Goal: Information Seeking & Learning: Learn about a topic

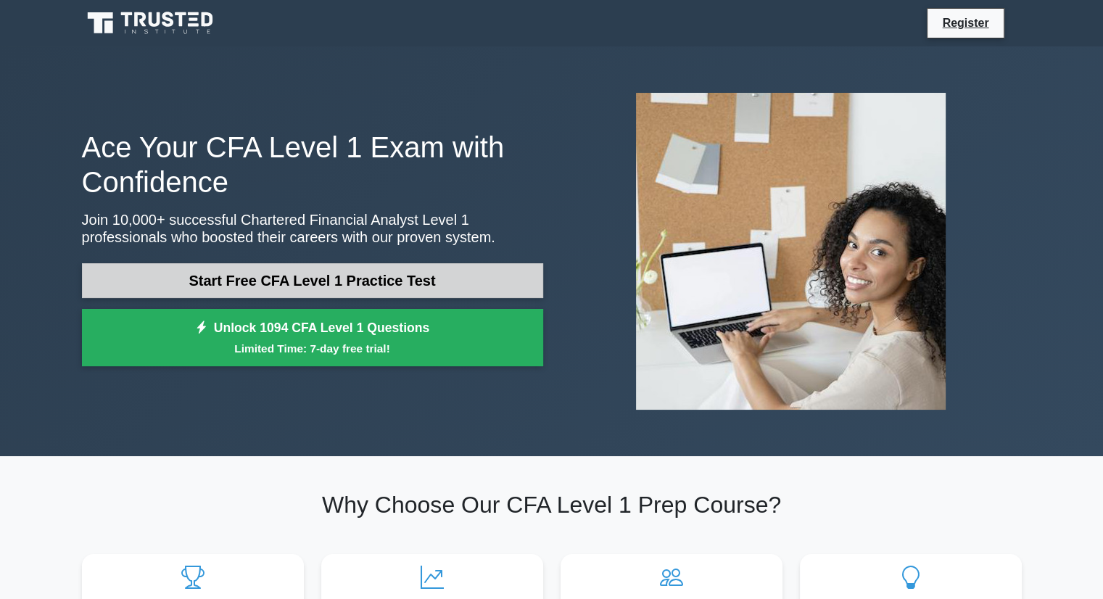
click at [360, 285] on link "Start Free CFA Level 1 Practice Test" at bounding box center [312, 280] width 461 height 35
click at [302, 282] on link "Start Free CFA Level 1 Practice Test" at bounding box center [312, 280] width 461 height 35
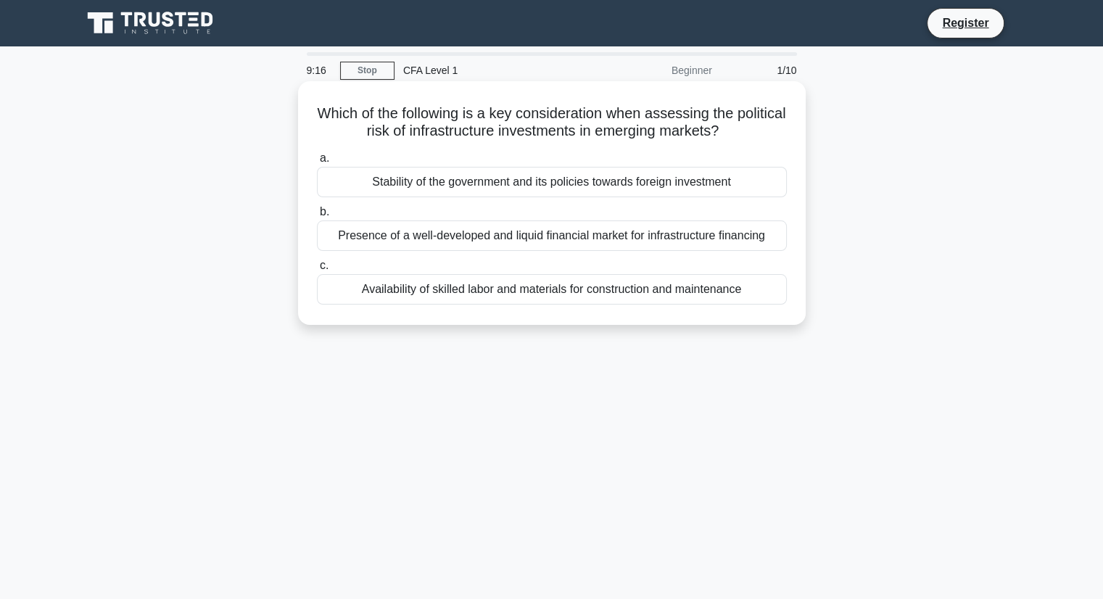
click at [322, 162] on span "a." at bounding box center [324, 157] width 9 height 12
click at [317, 162] on input "a. Stability of the government and its policies towards foreign investment" at bounding box center [317, 158] width 0 height 9
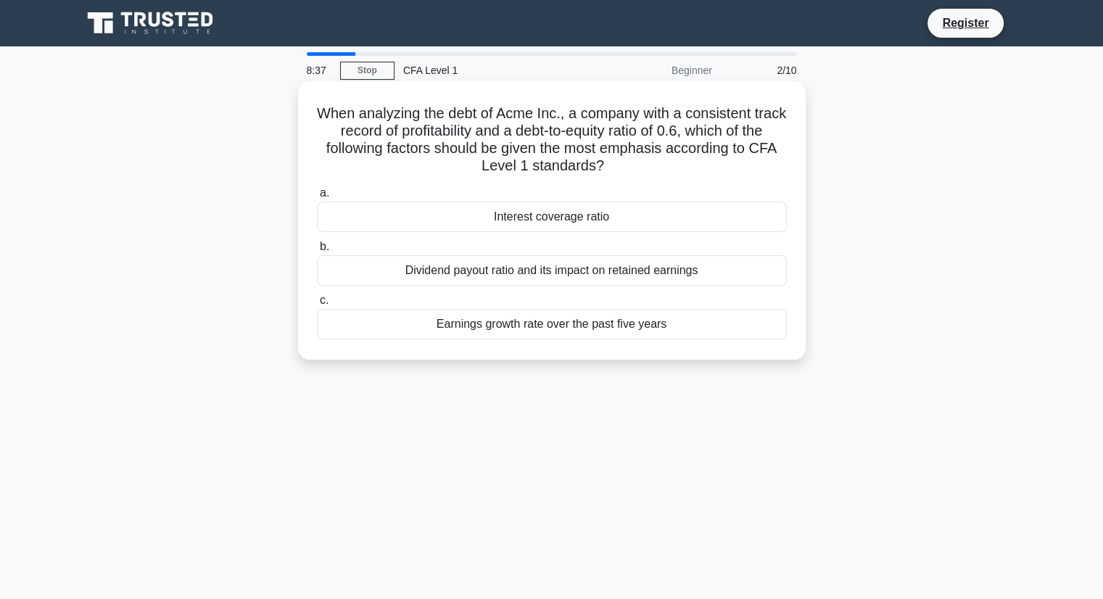
click at [444, 211] on div "Interest coverage ratio" at bounding box center [552, 217] width 470 height 30
click at [317, 198] on input "a. Interest coverage ratio" at bounding box center [317, 192] width 0 height 9
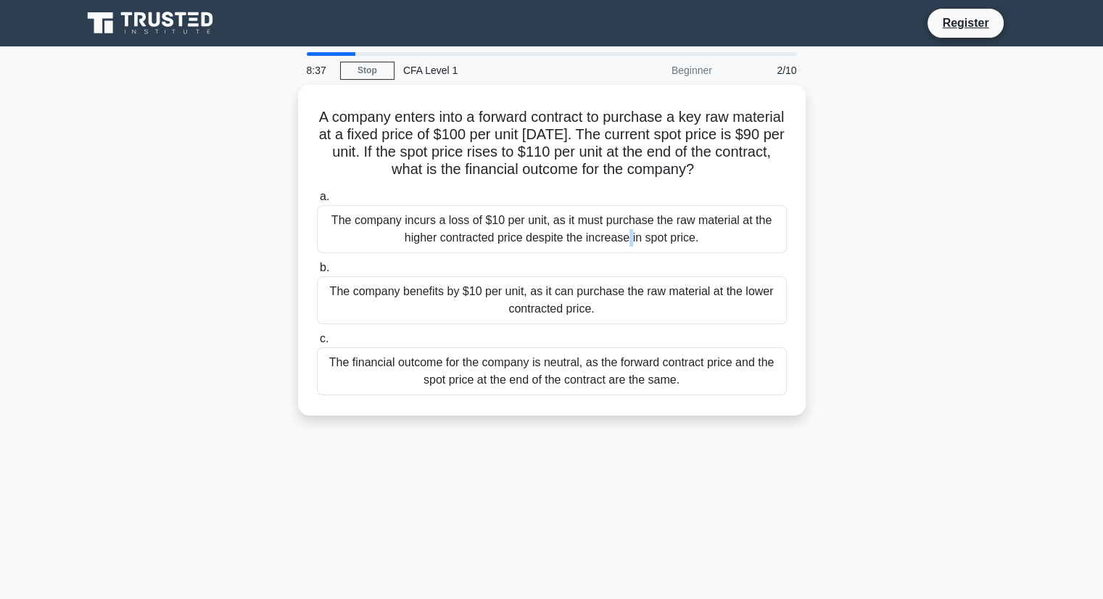
click at [444, 211] on div "The company incurs a loss of $10 per unit, as it must purchase the raw material…" at bounding box center [552, 229] width 470 height 48
click at [317, 202] on input "a. The company incurs a loss of $10 per unit, as it must purchase the raw mater…" at bounding box center [317, 196] width 0 height 9
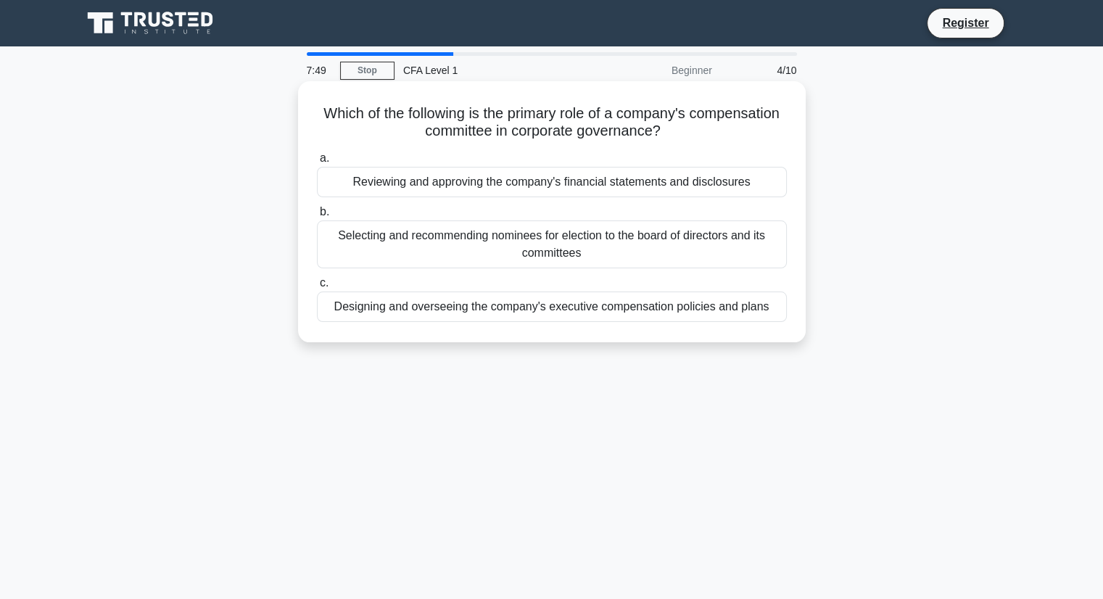
click at [322, 160] on span "a." at bounding box center [324, 157] width 9 height 12
click at [317, 160] on input "a. Reviewing and approving the company's financial statements and disclosures" at bounding box center [317, 158] width 0 height 9
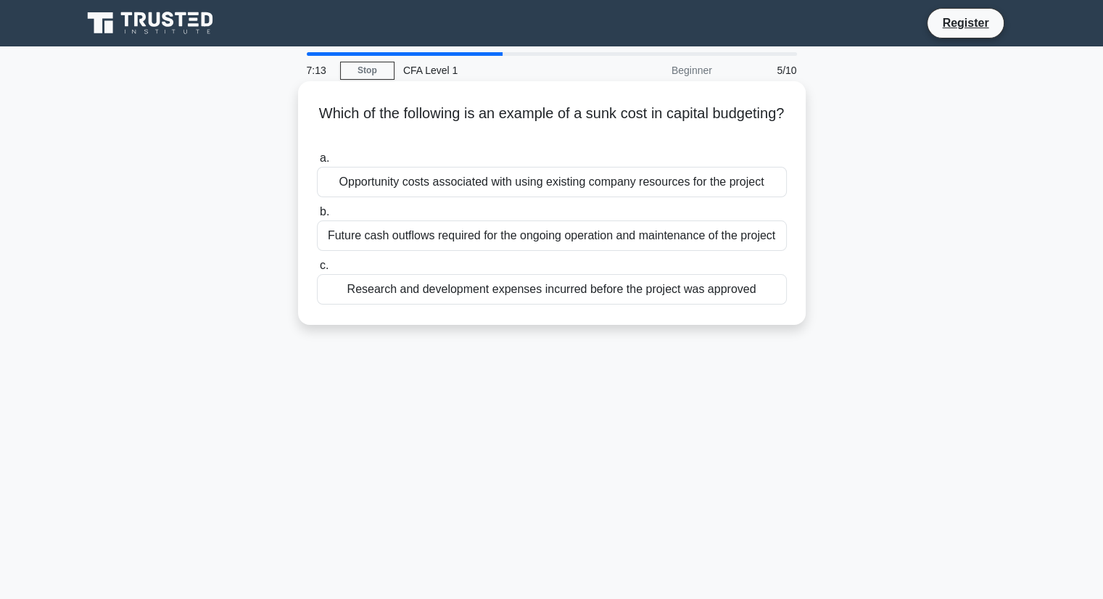
click at [318, 159] on label "a. Opportunity costs associated with using existing company resources for the p…" at bounding box center [552, 173] width 470 height 48
click at [317, 159] on input "a. Opportunity costs associated with using existing company resources for the p…" at bounding box center [317, 158] width 0 height 9
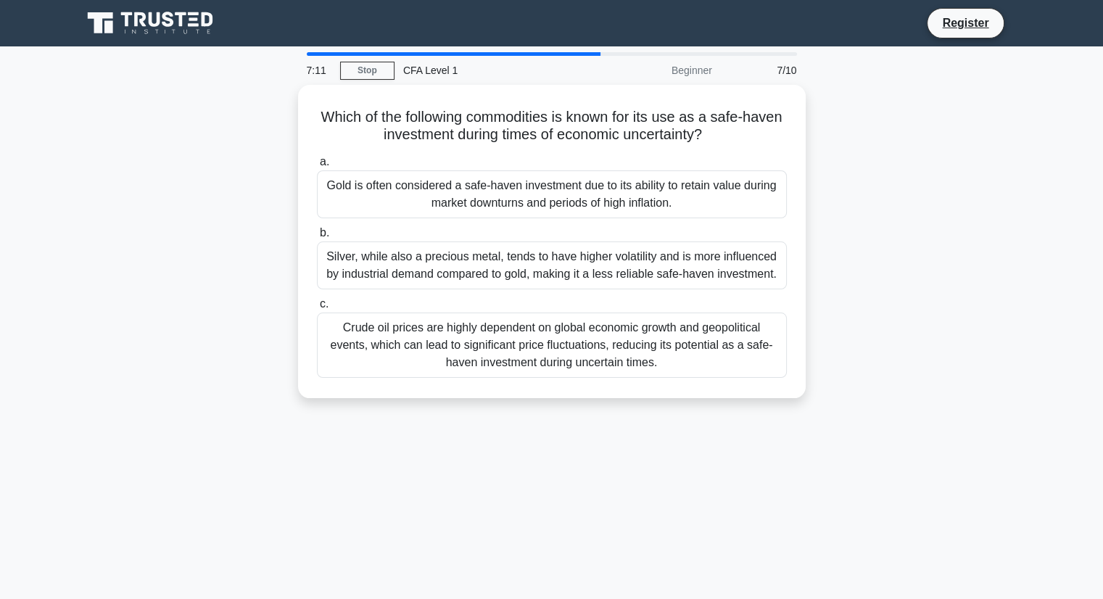
click at [256, 144] on div "Which of the following commodities is known for its use as a safe-haven investm…" at bounding box center [551, 250] width 957 height 331
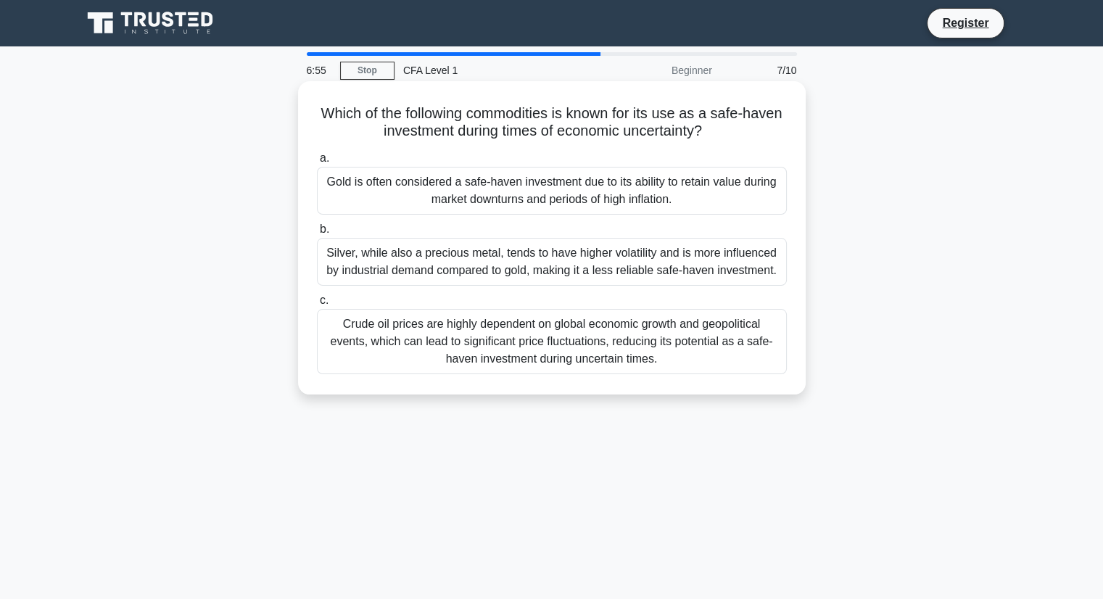
click at [323, 157] on span "a." at bounding box center [324, 157] width 9 height 12
click at [317, 157] on input "a. Gold is often considered a safe-haven investment due to its ability to retai…" at bounding box center [317, 158] width 0 height 9
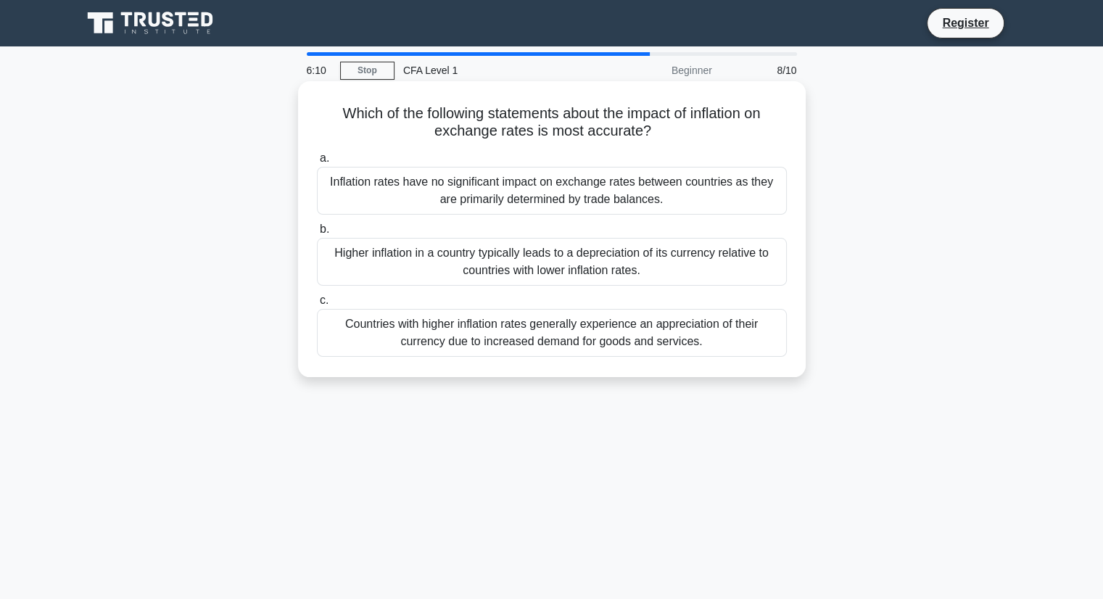
click at [317, 299] on label "c. Countries with higher inflation rates generally experience an appreciation o…" at bounding box center [552, 323] width 470 height 65
click at [317, 299] on input "c. Countries with higher inflation rates generally experience an appreciation o…" at bounding box center [317, 300] width 0 height 9
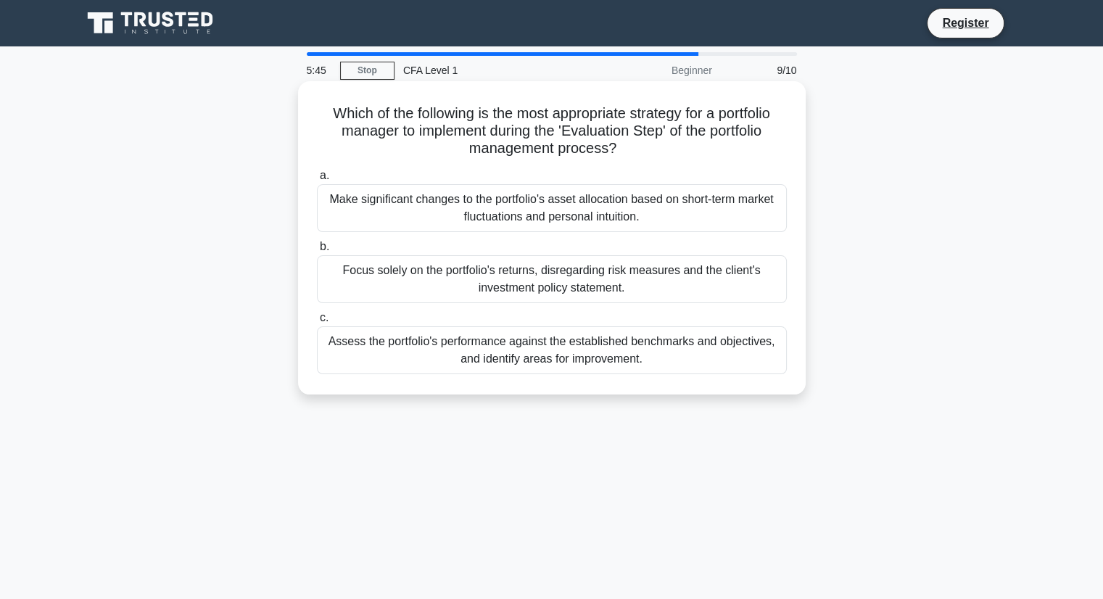
click at [322, 250] on span "b." at bounding box center [324, 246] width 9 height 12
click at [317, 250] on input "b. Focus solely on the portfolio's returns, disregarding risk measures and the …" at bounding box center [317, 246] width 0 height 9
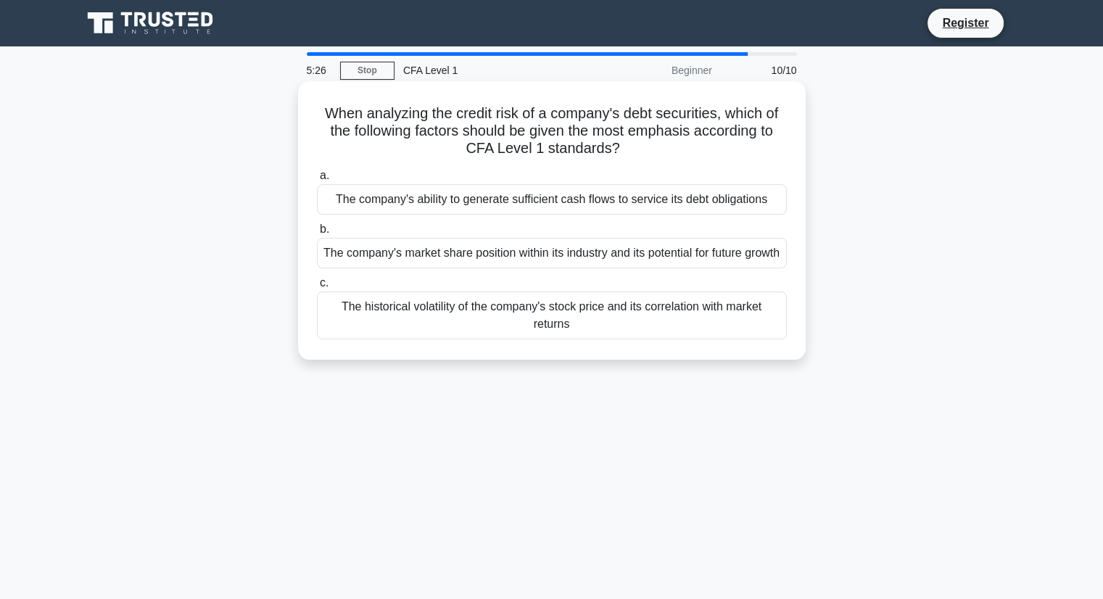
click at [322, 178] on span "a." at bounding box center [324, 175] width 9 height 12
click at [317, 178] on input "a. The company's ability to generate sufficient cash flows to service its debt …" at bounding box center [317, 175] width 0 height 9
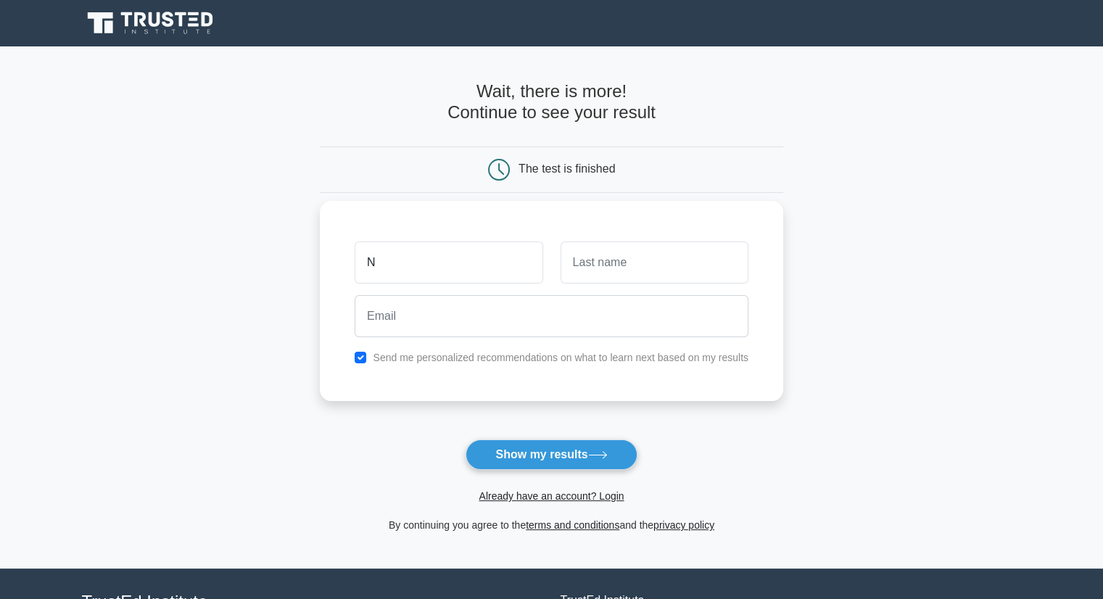
type input "[PERSON_NAME]"
click at [605, 271] on input "text" at bounding box center [654, 262] width 188 height 42
type input "Seng Kai"
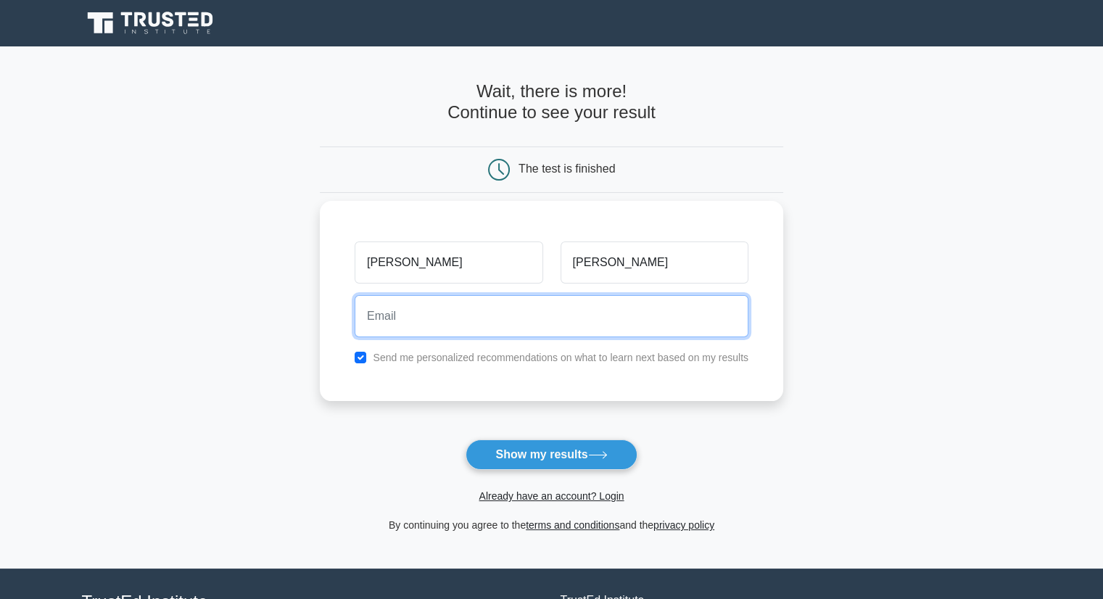
click at [557, 320] on input "email" at bounding box center [551, 316] width 394 height 42
type input "spc2000bg@gmail.com"
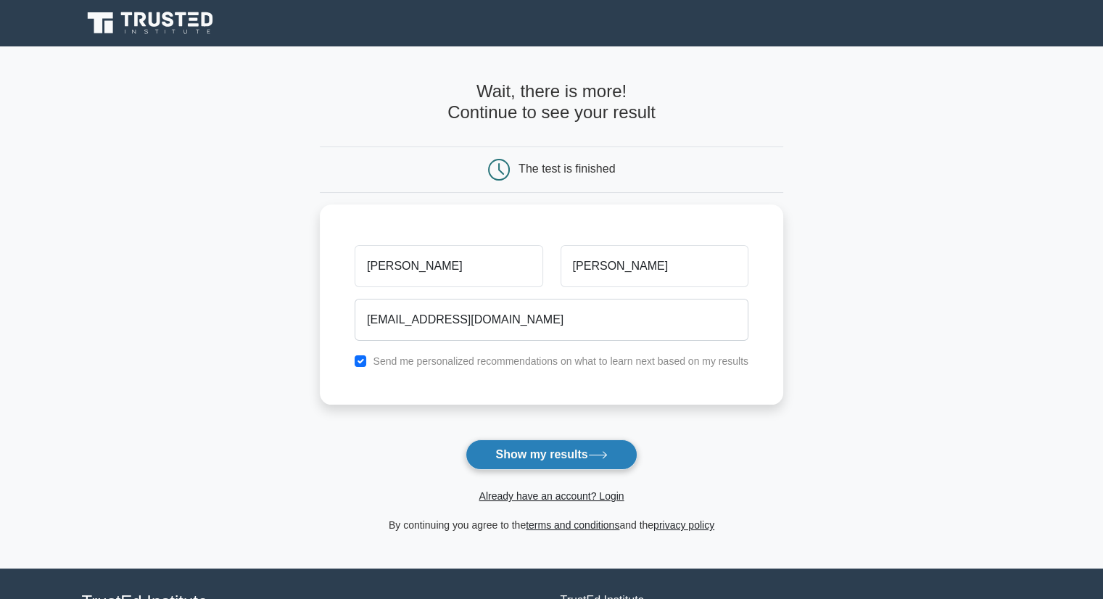
click at [528, 453] on button "Show my results" at bounding box center [550, 454] width 171 height 30
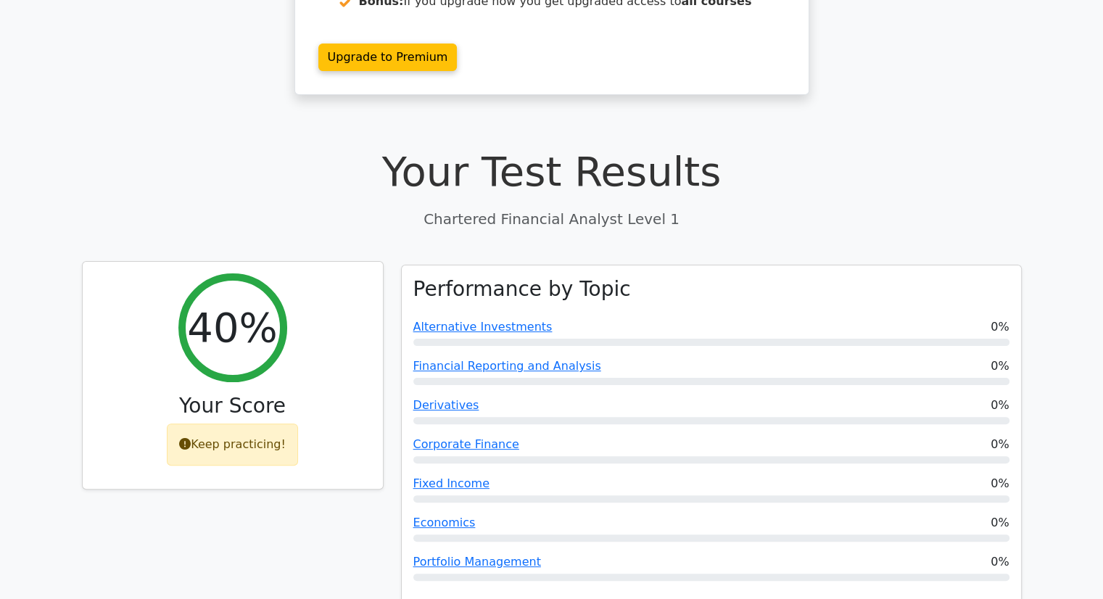
scroll to position [290, 0]
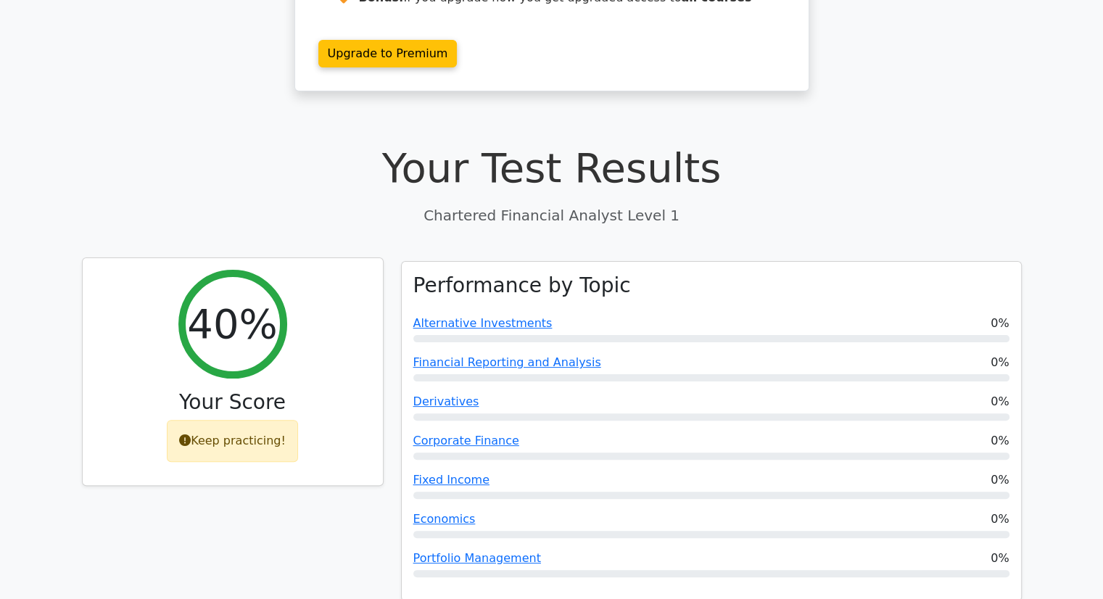
click at [181, 420] on div "Keep practicing!" at bounding box center [232, 441] width 131 height 42
click at [180, 420] on div "Keep practicing!" at bounding box center [232, 441] width 131 height 42
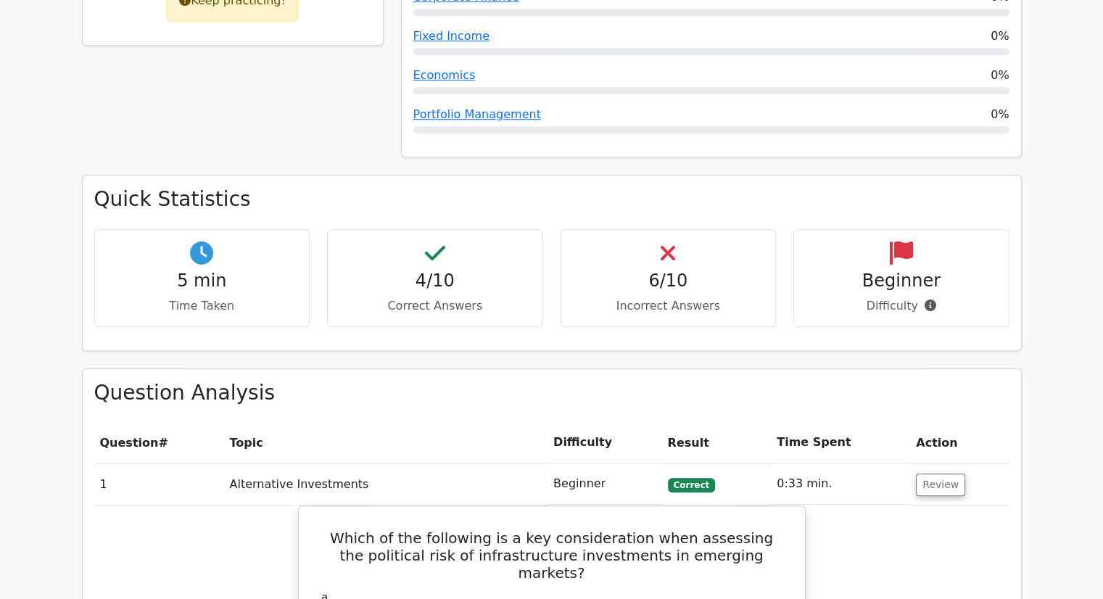
scroll to position [870, 0]
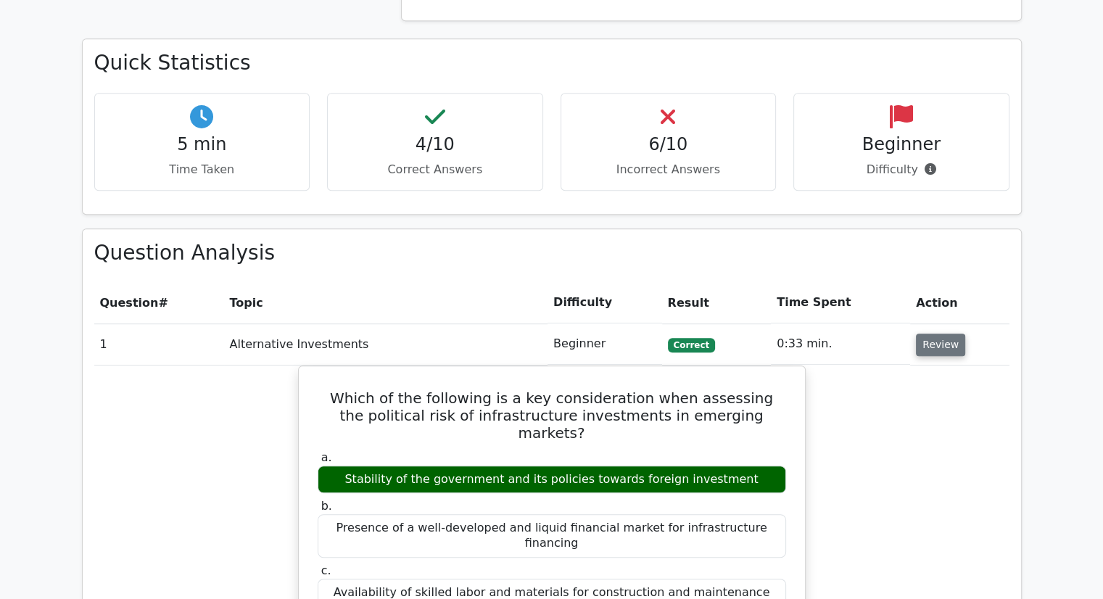
click at [920, 333] on button "Review" at bounding box center [940, 344] width 49 height 22
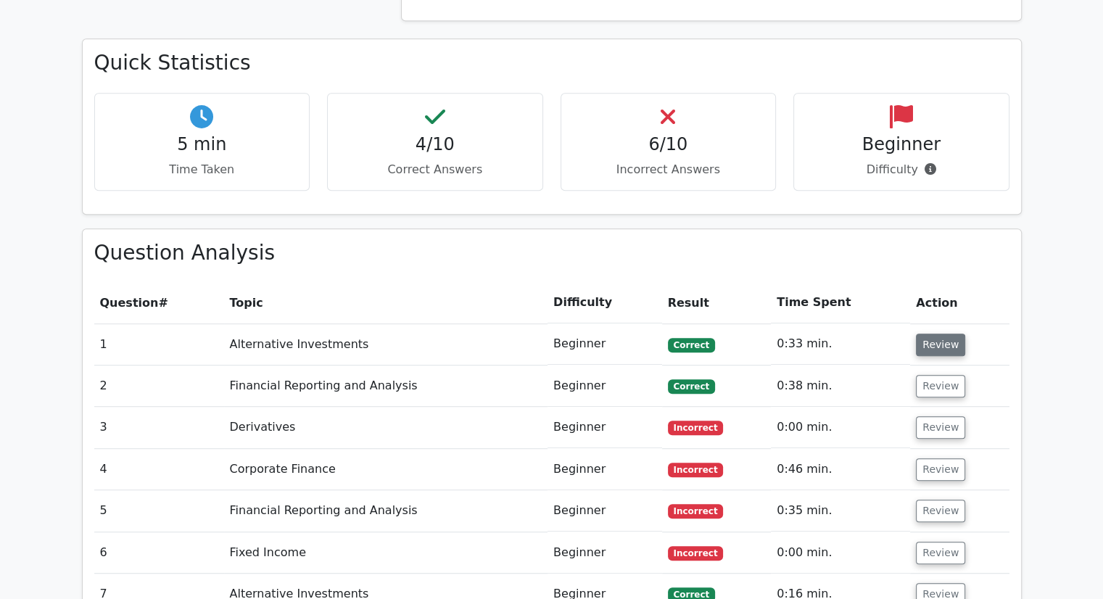
click at [920, 333] on button "Review" at bounding box center [940, 344] width 49 height 22
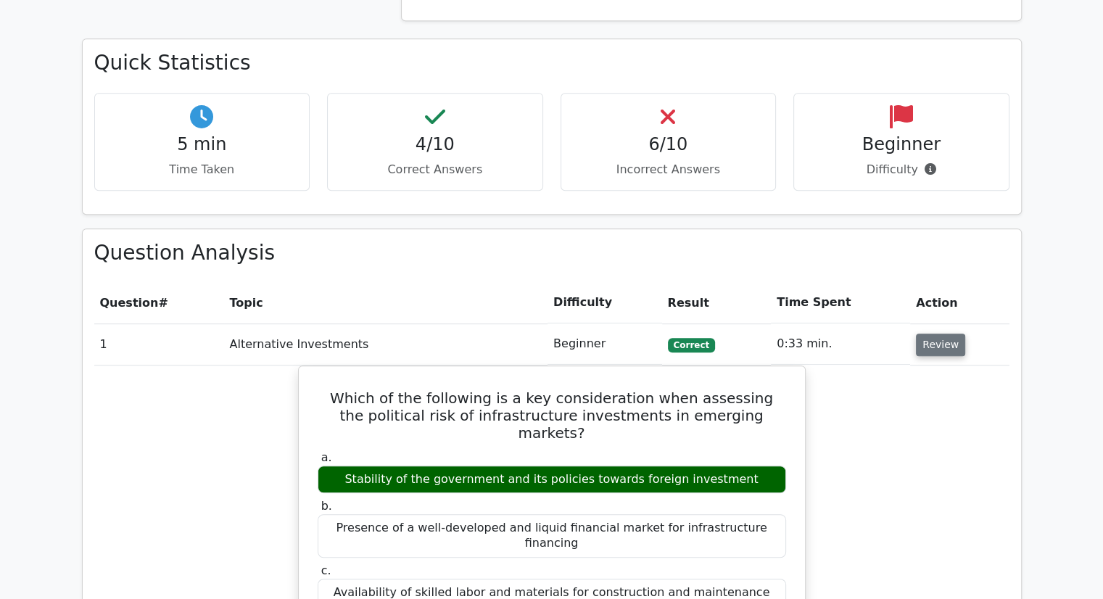
click at [920, 333] on button "Review" at bounding box center [940, 344] width 49 height 22
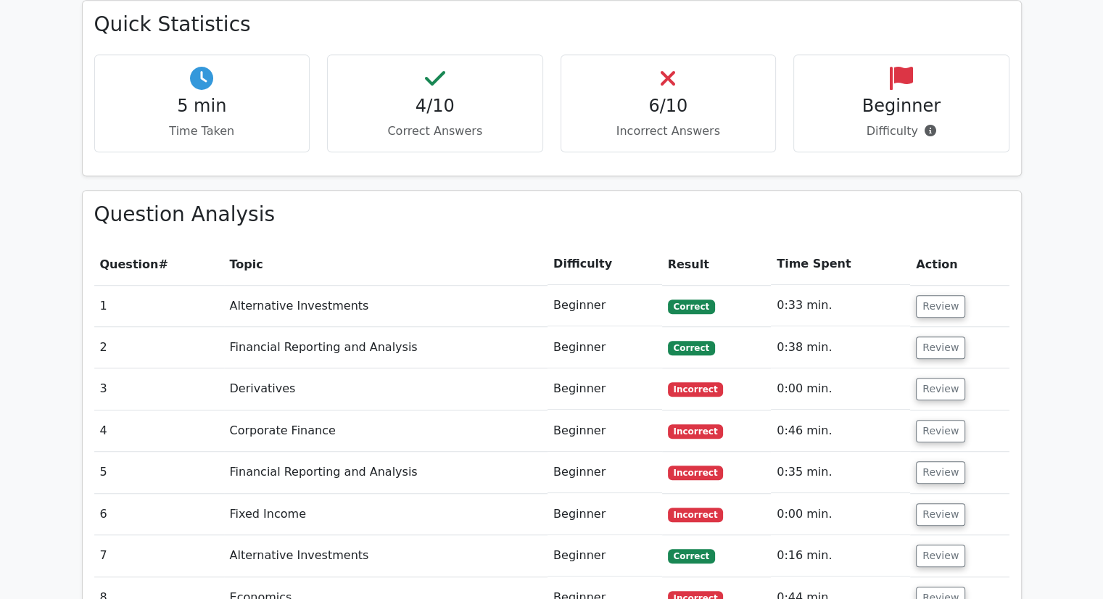
scroll to position [942, 0]
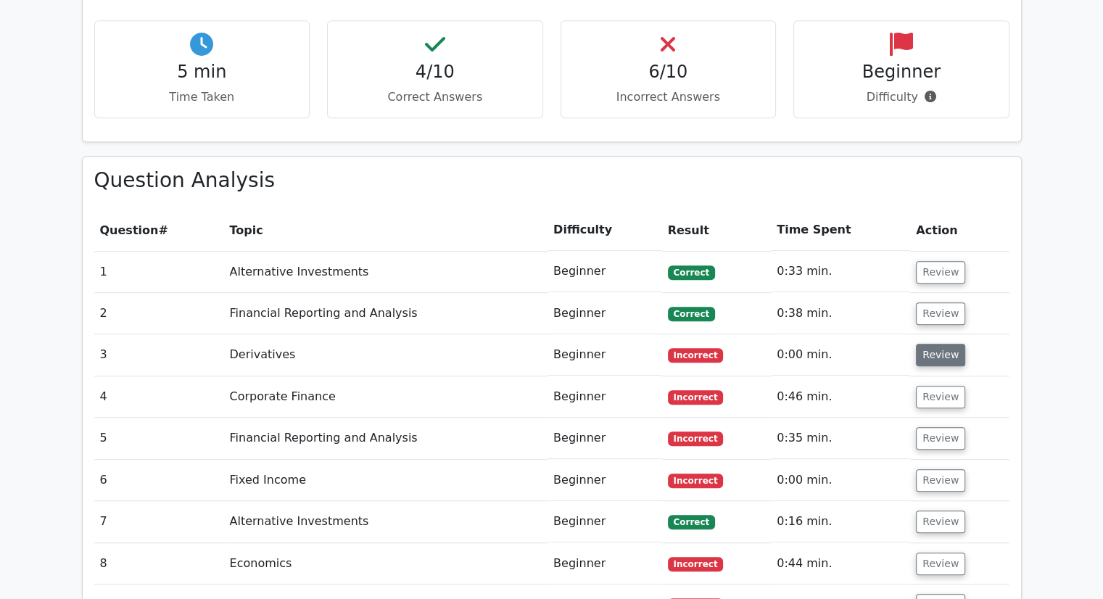
click at [937, 344] on button "Review" at bounding box center [940, 355] width 49 height 22
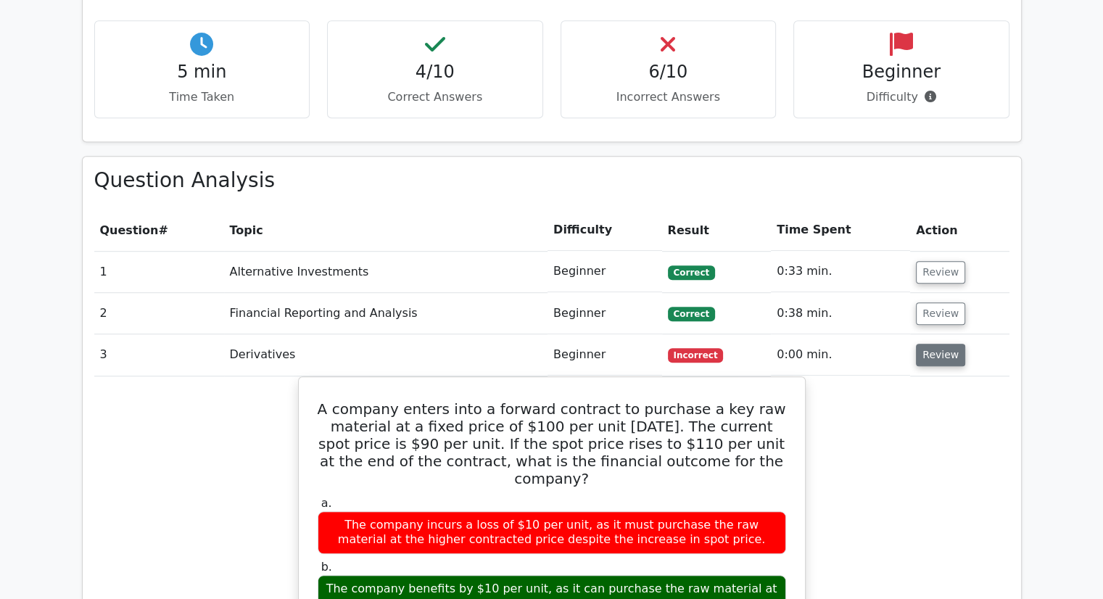
click at [934, 344] on button "Review" at bounding box center [940, 355] width 49 height 22
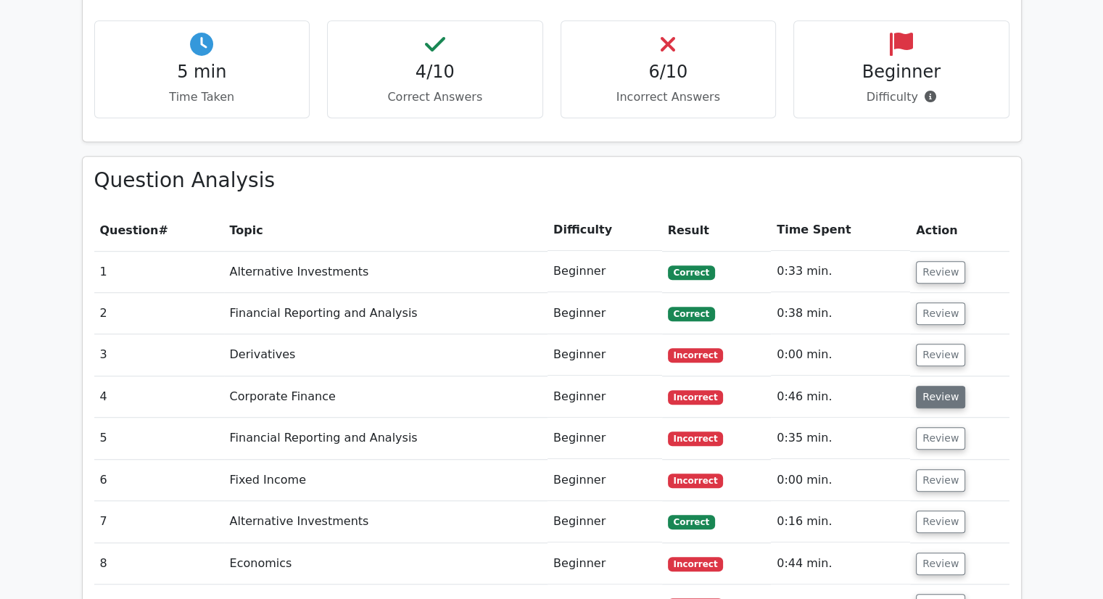
click at [939, 386] on button "Review" at bounding box center [940, 397] width 49 height 22
click at [937, 386] on button "Review" at bounding box center [940, 397] width 49 height 22
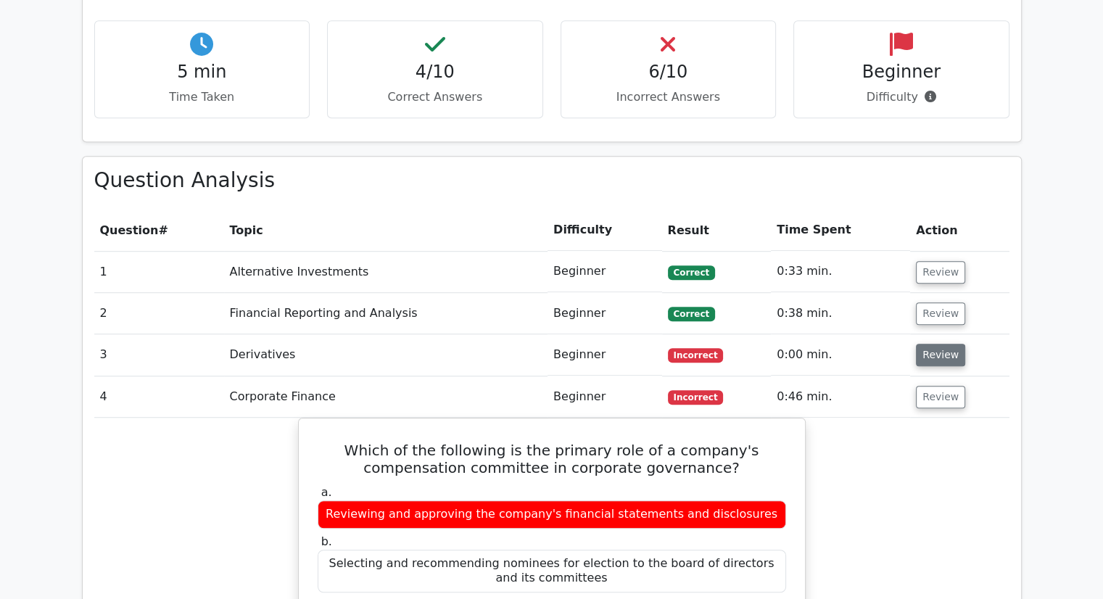
click at [923, 344] on button "Review" at bounding box center [940, 355] width 49 height 22
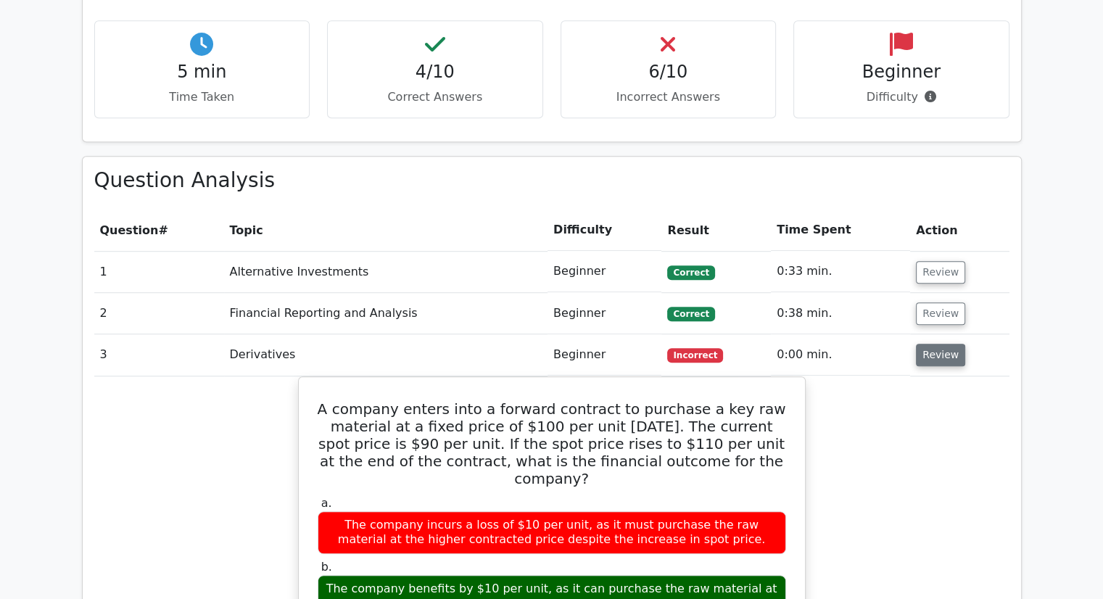
click at [923, 344] on button "Review" at bounding box center [940, 355] width 49 height 22
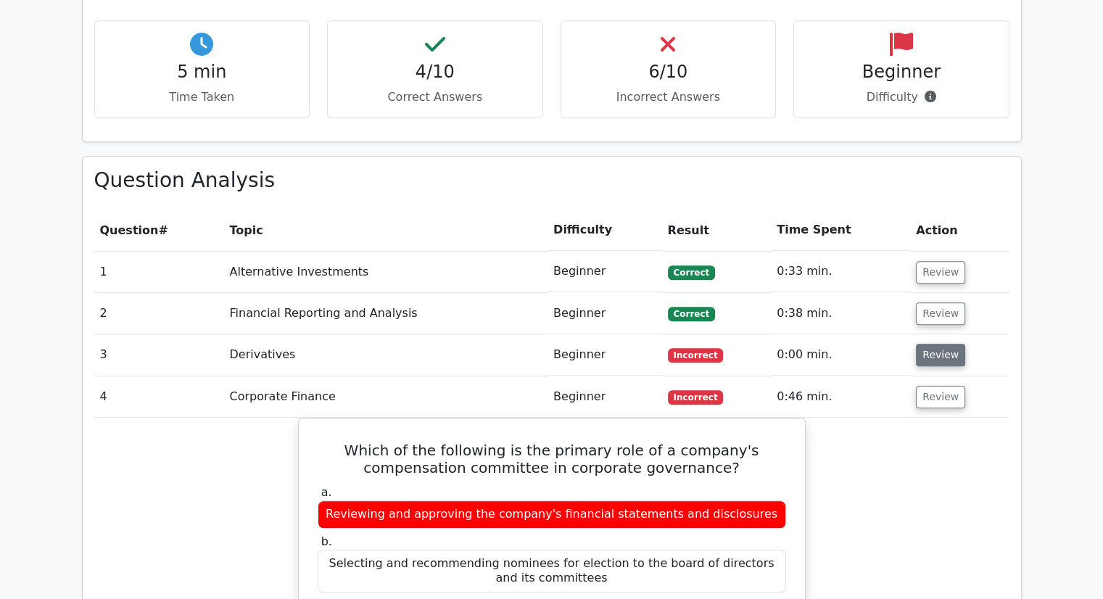
click at [923, 344] on button "Review" at bounding box center [940, 355] width 49 height 22
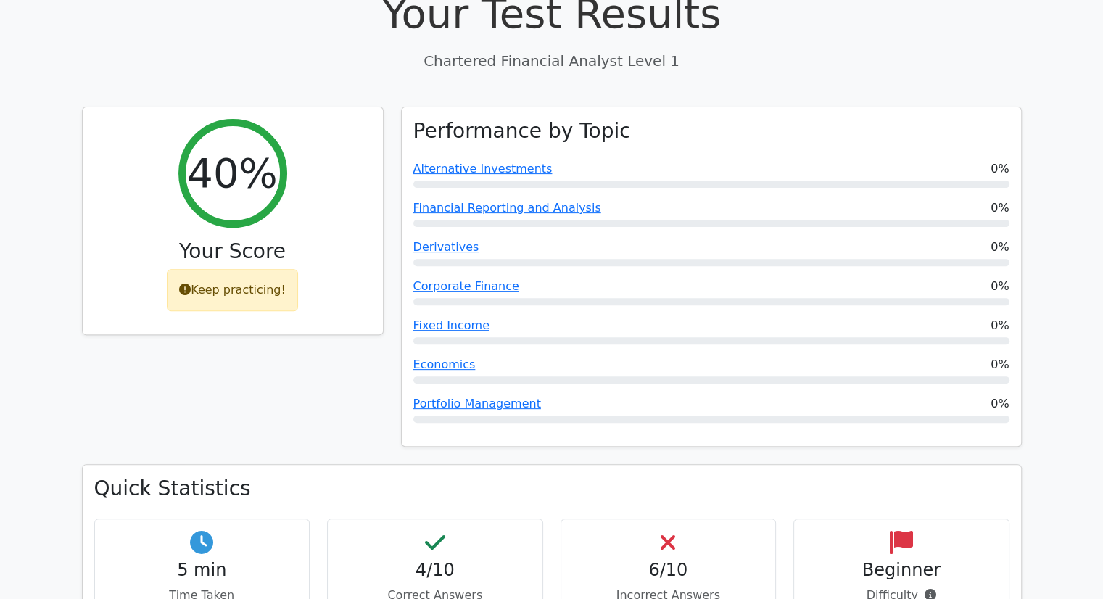
scroll to position [290, 0]
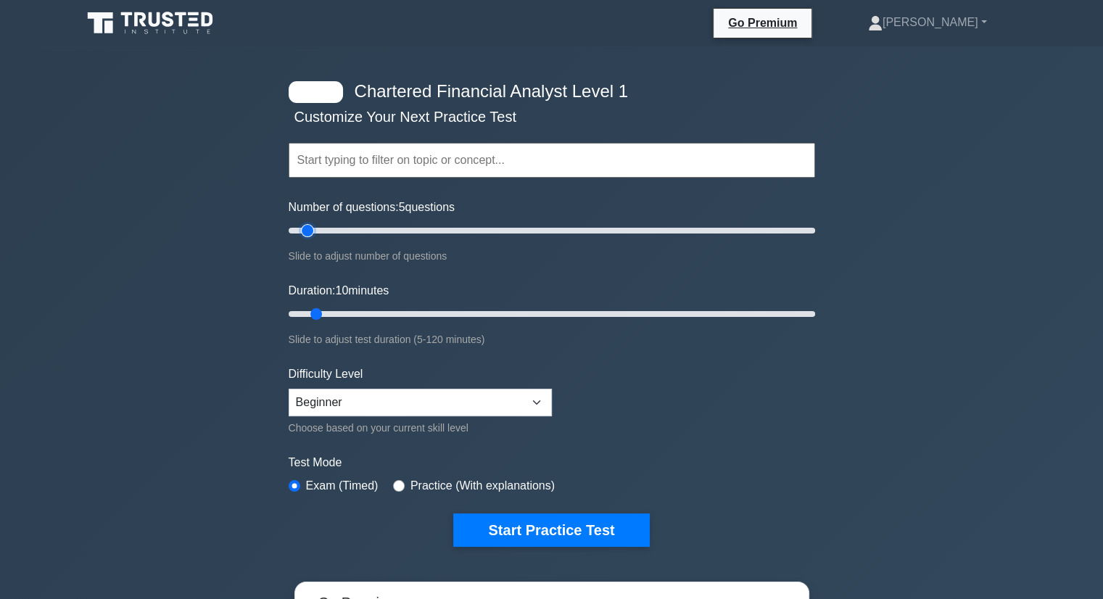
drag, startPoint x: 307, startPoint y: 231, endPoint x: 322, endPoint y: 229, distance: 14.6
click at [318, 230] on input "Number of questions: 5 questions" at bounding box center [551, 230] width 526 height 17
click at [371, 225] on input "Number of questions: 15 questions" at bounding box center [551, 230] width 526 height 17
drag, startPoint x: 607, startPoint y: 238, endPoint x: 257, endPoint y: 223, distance: 350.5
type input "10"
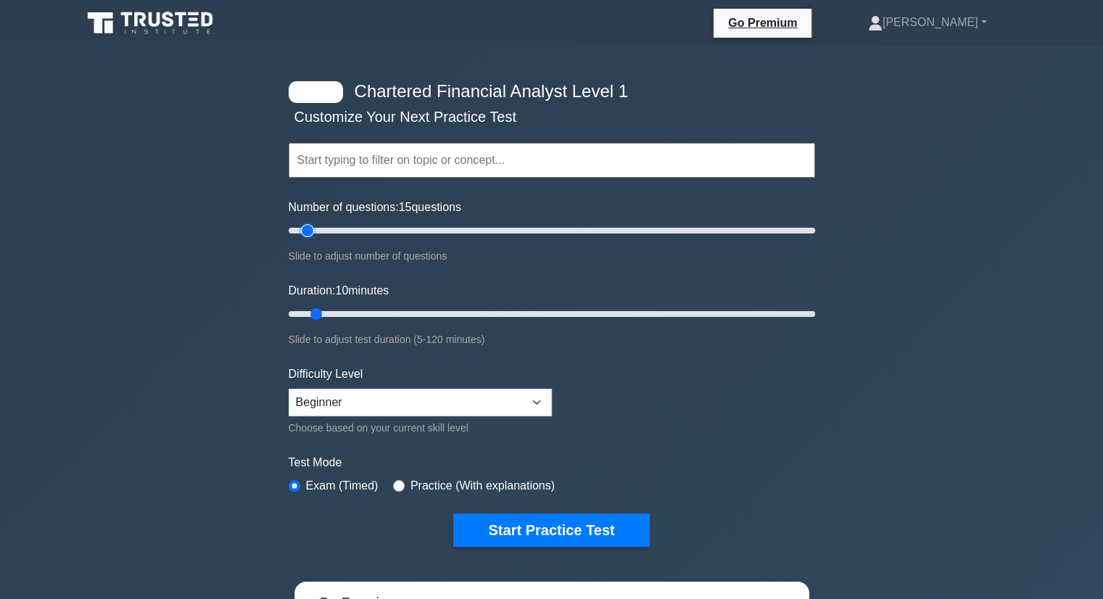
click at [310, 223] on input "Number of questions: 15 questions" at bounding box center [551, 230] width 526 height 17
click at [257, 223] on div "Chartered Financial Analyst Level 1 Customize Your Next Practice Test Topics Qu…" at bounding box center [551, 459] width 1103 height 826
click at [234, 223] on div "Chartered Financial Analyst Level 1 Customize Your Next Practice Test Topics Qu…" at bounding box center [551, 459] width 1103 height 826
click at [223, 222] on div "Chartered Financial Analyst Level 1 Customize Your Next Practice Test Topics Qu…" at bounding box center [551, 459] width 1103 height 826
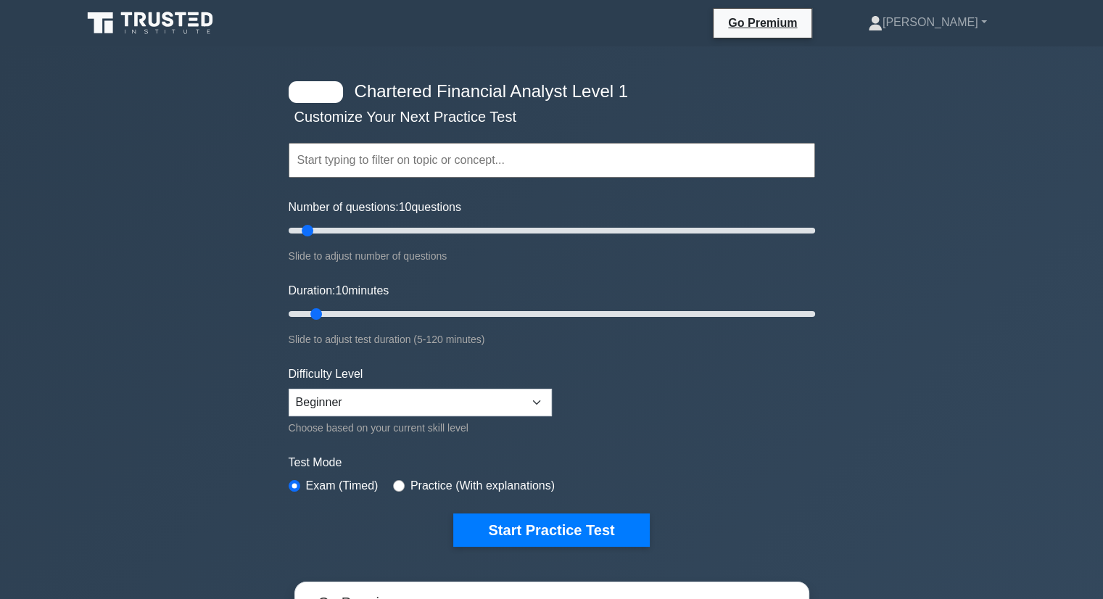
click at [223, 222] on div "Chartered Financial Analyst Level 1 Customize Your Next Practice Test Topics Qu…" at bounding box center [551, 459] width 1103 height 826
click at [320, 88] on div at bounding box center [315, 92] width 54 height 22
click at [325, 163] on input "text" at bounding box center [551, 160] width 526 height 35
click at [130, 228] on div "Chartered Financial Analyst Level 1 Customize Your Next Practice Test Topics Qu…" at bounding box center [551, 459] width 1103 height 826
drag, startPoint x: 307, startPoint y: 228, endPoint x: 884, endPoint y: 247, distance: 578.1
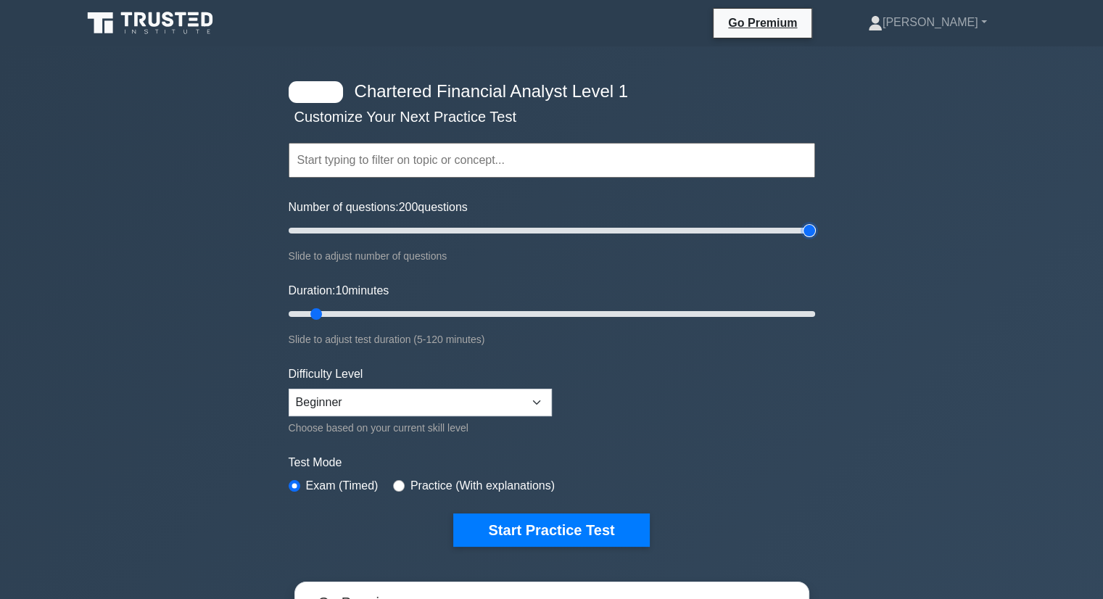
type input "200"
click at [815, 239] on input "Number of questions: 200 questions" at bounding box center [551, 230] width 526 height 17
click at [313, 309] on input "Duration: 10 minutes" at bounding box center [551, 313] width 526 height 17
drag, startPoint x: 313, startPoint y: 309, endPoint x: 845, endPoint y: 306, distance: 532.1
type input "120"
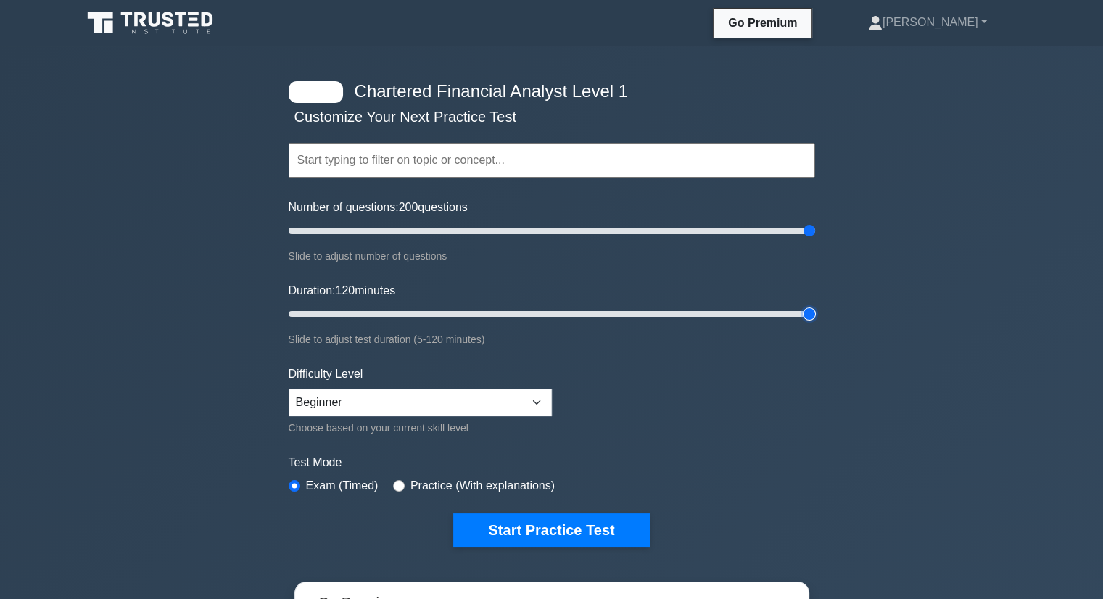
click at [815, 306] on input "Duration: 120 minutes" at bounding box center [551, 313] width 526 height 17
click at [845, 306] on div "Chartered Financial Analyst Level 1 Customize Your Next Practice Test Topics Qu…" at bounding box center [551, 459] width 1103 height 826
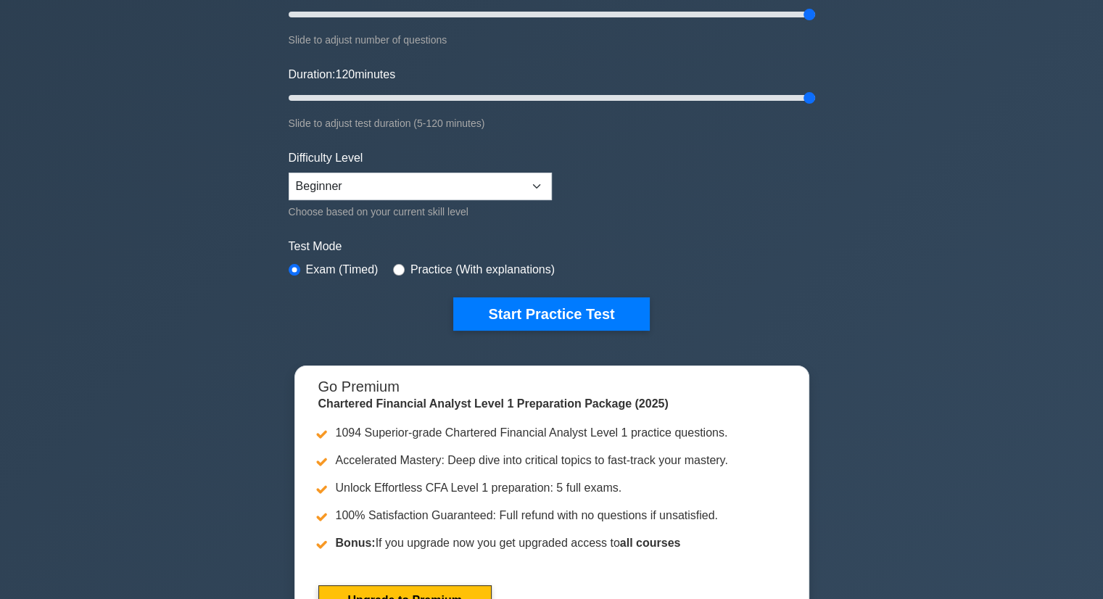
scroll to position [217, 0]
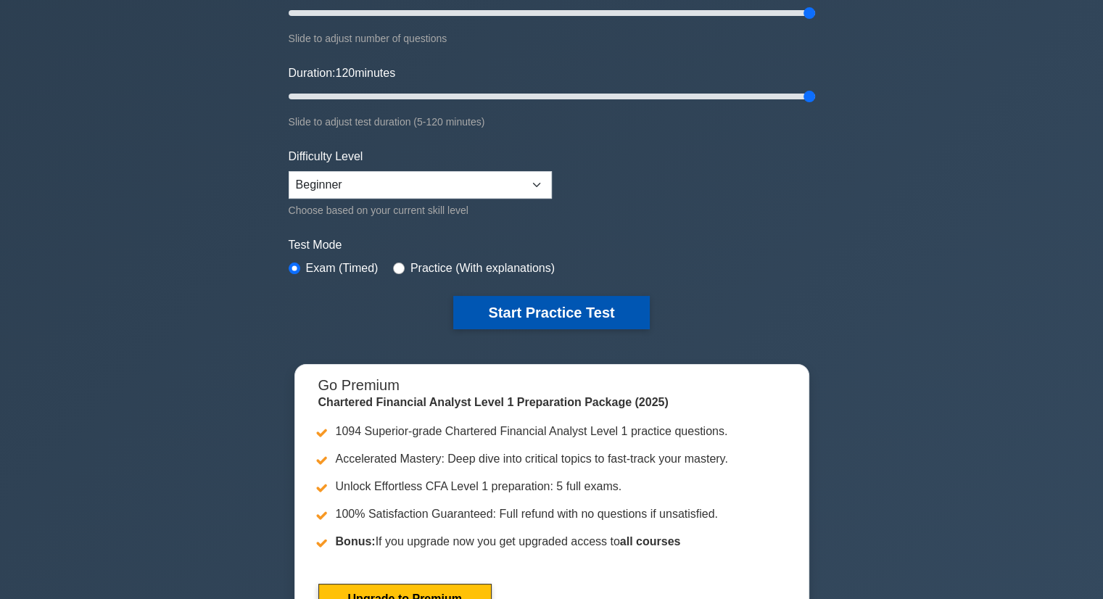
click at [505, 306] on button "Start Practice Test" at bounding box center [551, 312] width 196 height 33
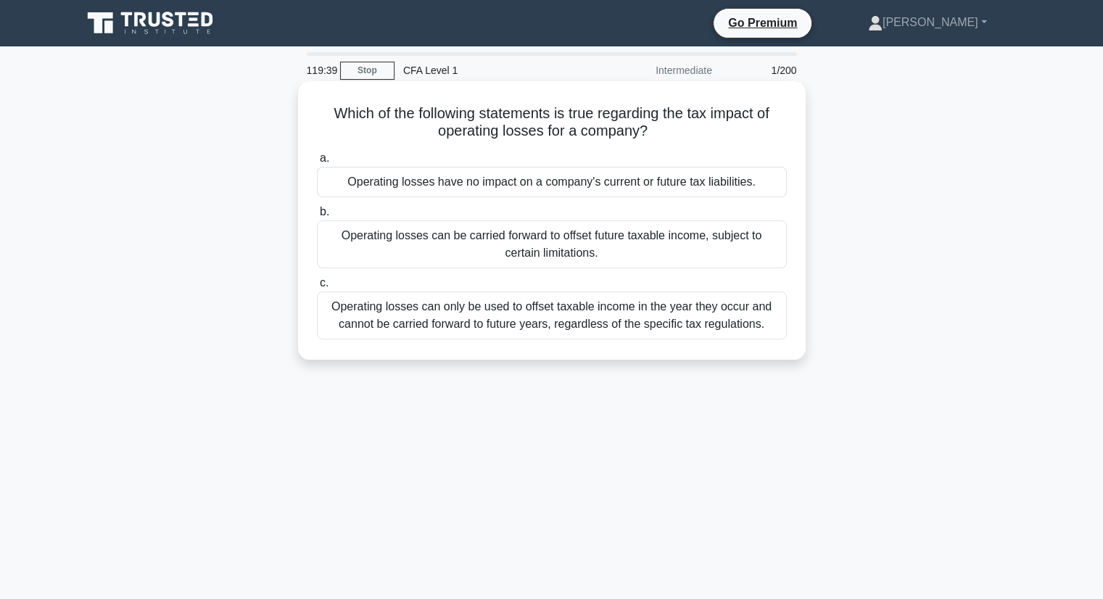
click at [323, 283] on span "c." at bounding box center [324, 282] width 9 height 12
click at [317, 283] on input "c. Operating losses can only be used to offset taxable income in the year they …" at bounding box center [317, 282] width 0 height 9
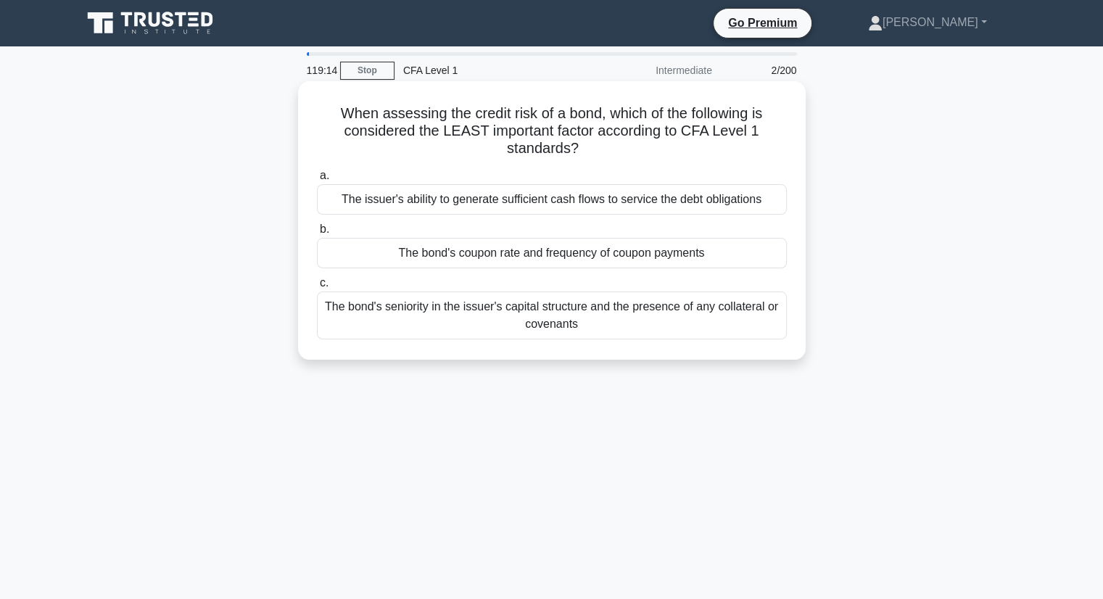
click at [575, 325] on div "The bond's seniority in the issuer's capital structure and the presence of any …" at bounding box center [552, 315] width 470 height 48
click at [317, 288] on input "c. The bond's seniority in the issuer's capital structure and the presence of a…" at bounding box center [317, 282] width 0 height 9
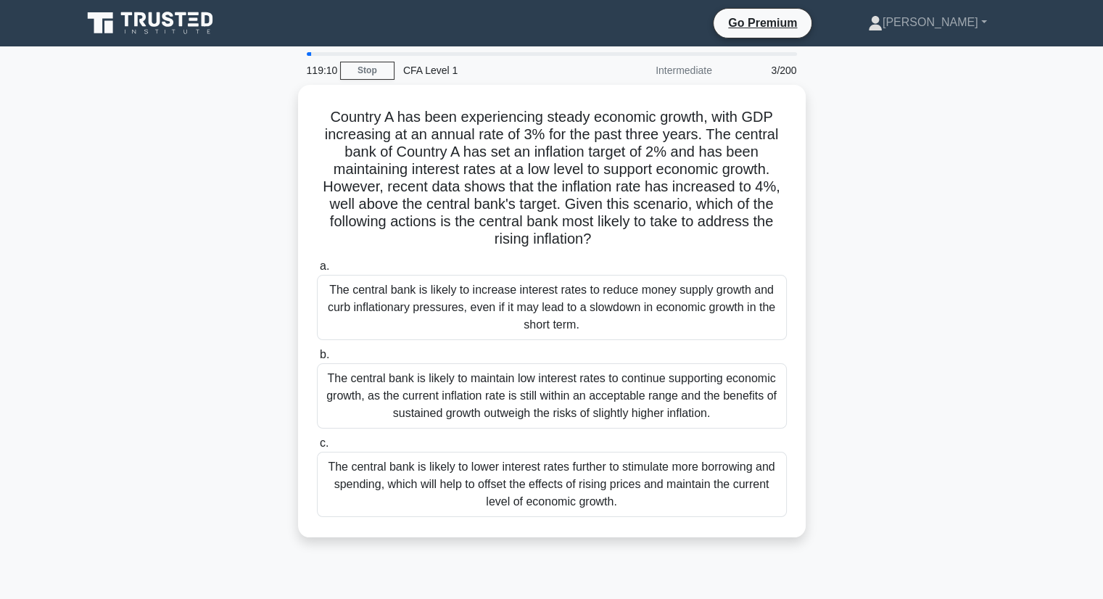
click at [110, 177] on div "Country A has been experiencing steady economic growth, with GDP increasing at …" at bounding box center [551, 320] width 957 height 470
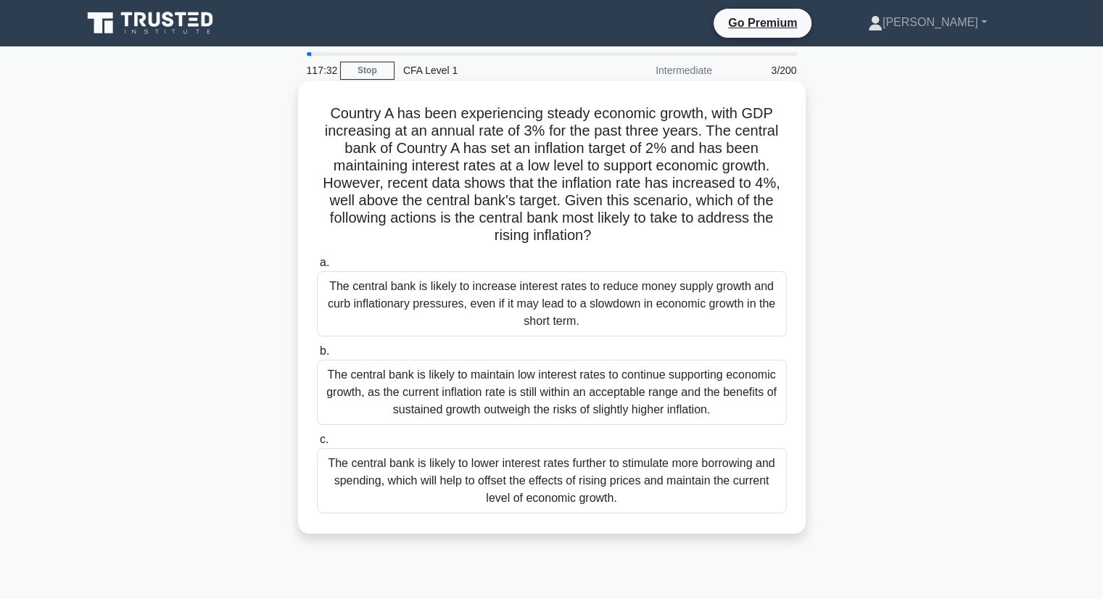
click at [322, 438] on span "c." at bounding box center [324, 439] width 9 height 12
click at [317, 438] on input "c. The central bank is likely to lower interest rates further to stimulate more…" at bounding box center [317, 439] width 0 height 9
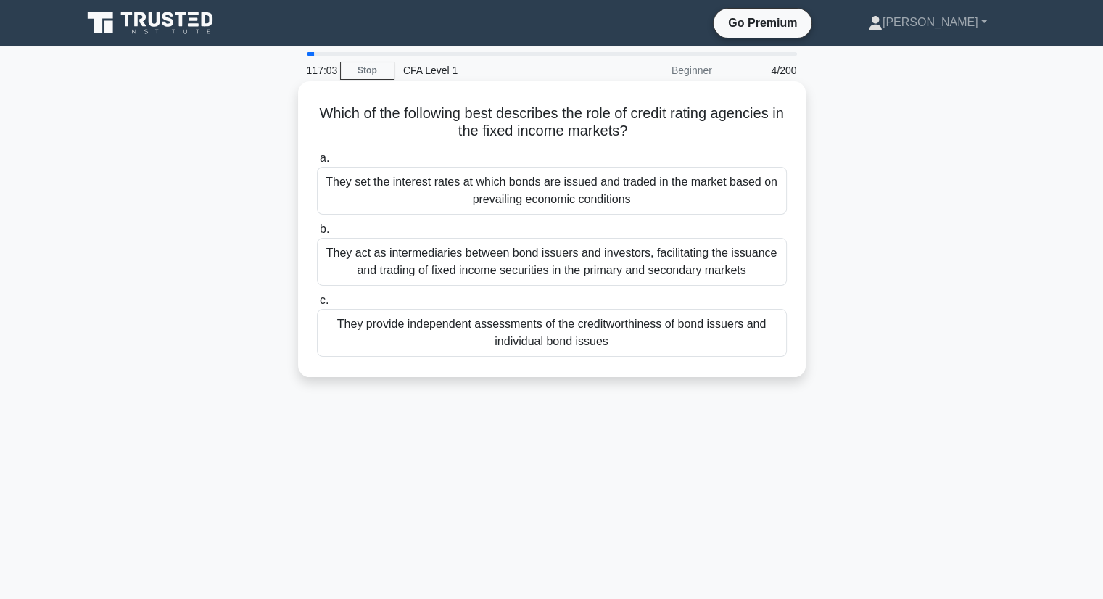
click at [337, 315] on div "They provide independent assessments of the creditworthiness of bond issuers an…" at bounding box center [552, 333] width 470 height 48
click at [317, 305] on input "c. They provide independent assessments of the creditworthiness of bond issuers…" at bounding box center [317, 300] width 0 height 9
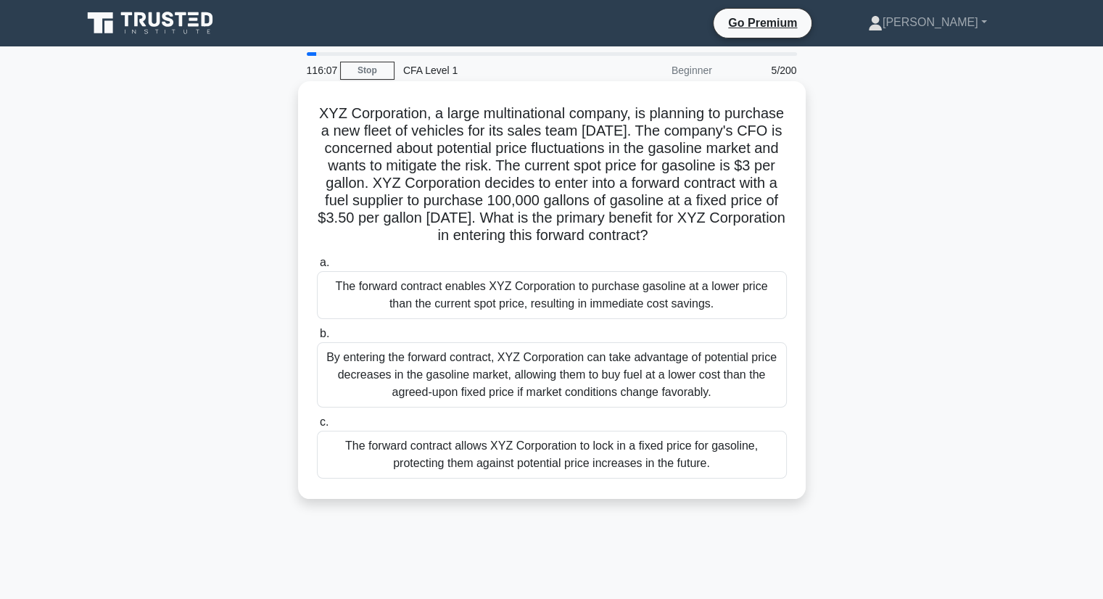
click at [332, 450] on div "The forward contract allows XYZ Corporation to lock in a fixed price for gasoli…" at bounding box center [552, 455] width 470 height 48
click at [317, 427] on input "c. The forward contract allows XYZ Corporation to lock in a fixed price for gas…" at bounding box center [317, 422] width 0 height 9
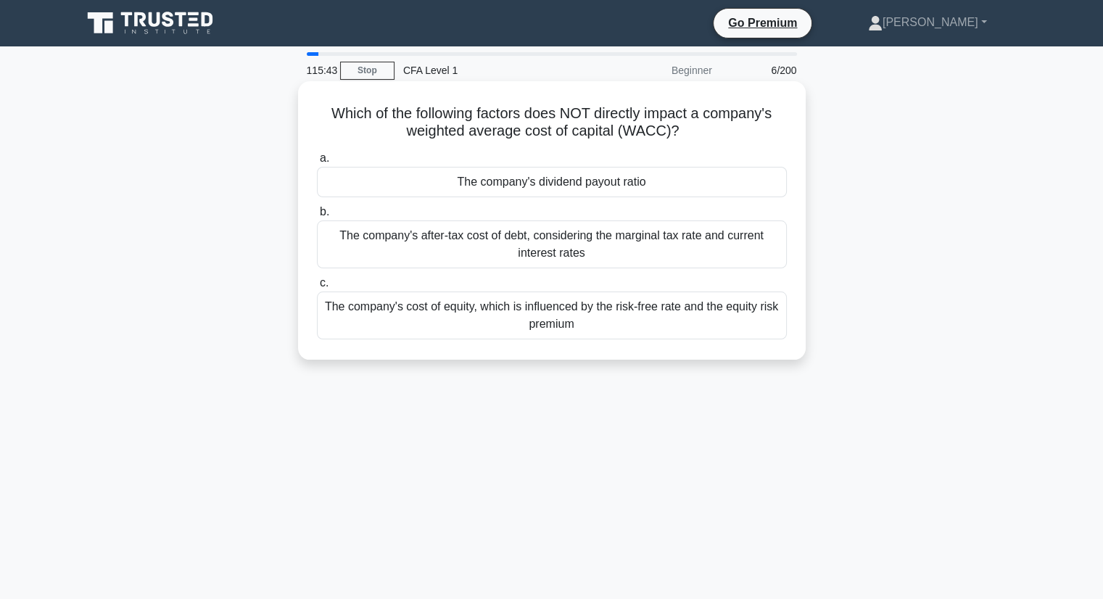
click at [510, 178] on div "The company's dividend payout ratio" at bounding box center [552, 182] width 470 height 30
click at [317, 163] on input "a. The company's dividend payout ratio" at bounding box center [317, 158] width 0 height 9
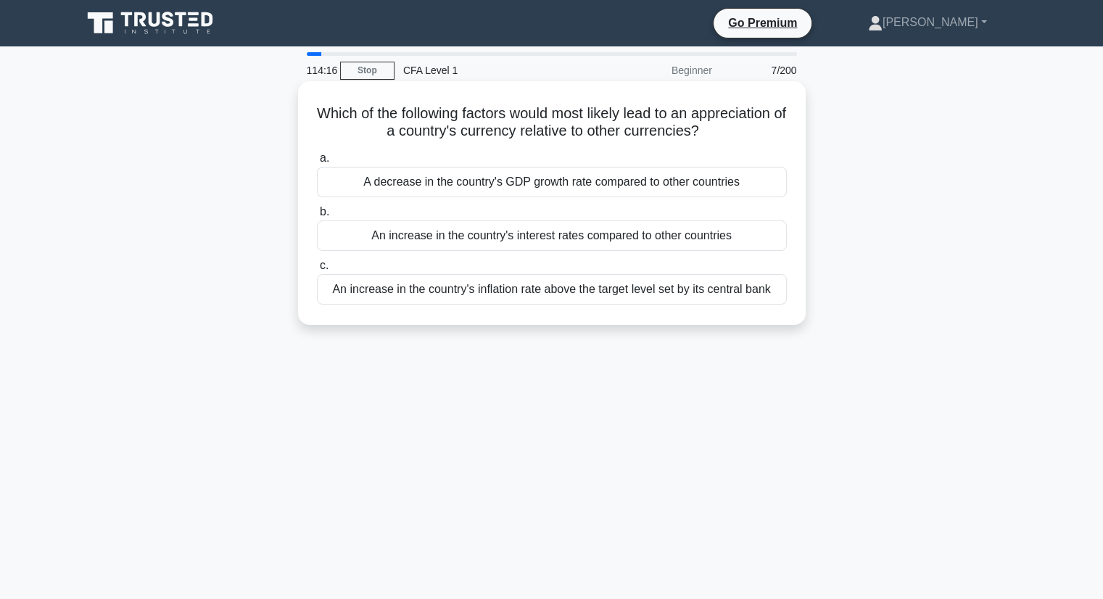
click at [577, 234] on div "An increase in the country's interest rates compared to other countries" at bounding box center [552, 235] width 470 height 30
click at [317, 217] on input "b. An increase in the country's interest rates compared to other countries" at bounding box center [317, 211] width 0 height 9
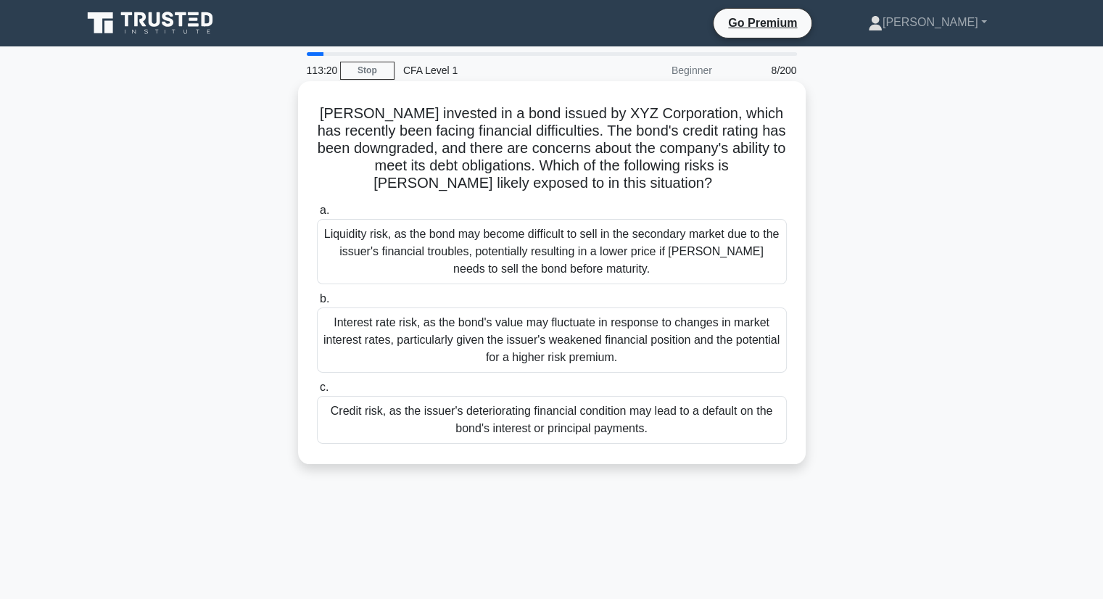
click at [678, 246] on div "Liquidity risk, as the bond may become difficult to sell in the secondary marke…" at bounding box center [552, 251] width 470 height 65
click at [317, 215] on input "a. Liquidity risk, as the bond may become difficult to sell in the secondary ma…" at bounding box center [317, 210] width 0 height 9
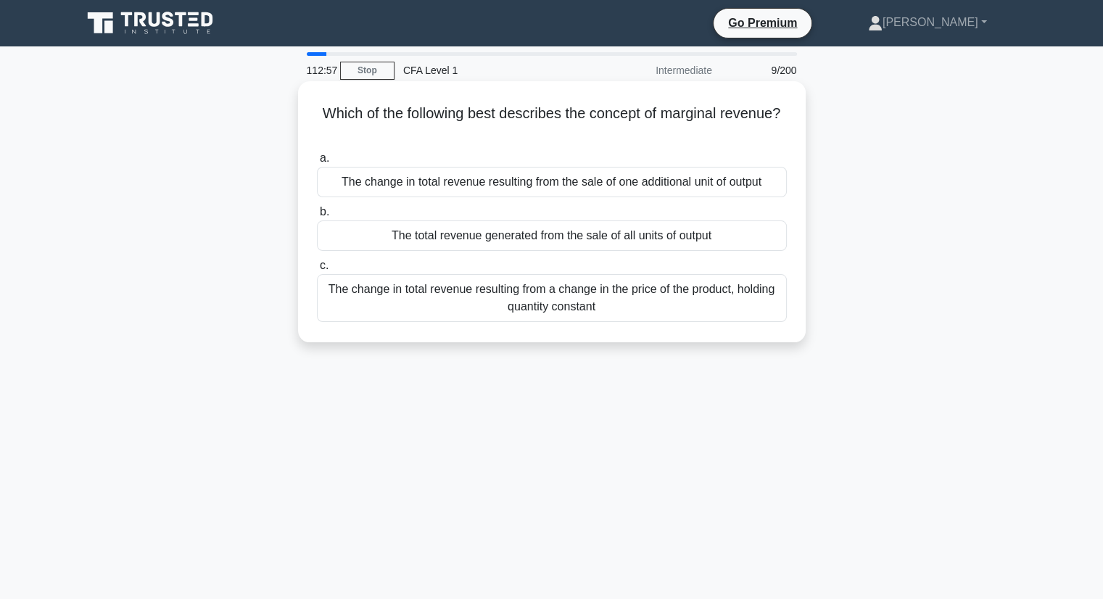
click at [342, 291] on div "The change in total revenue resulting from a change in the price of the product…" at bounding box center [552, 298] width 470 height 48
click at [317, 270] on input "c. The change in total revenue resulting from a change in the price of the prod…" at bounding box center [317, 265] width 0 height 9
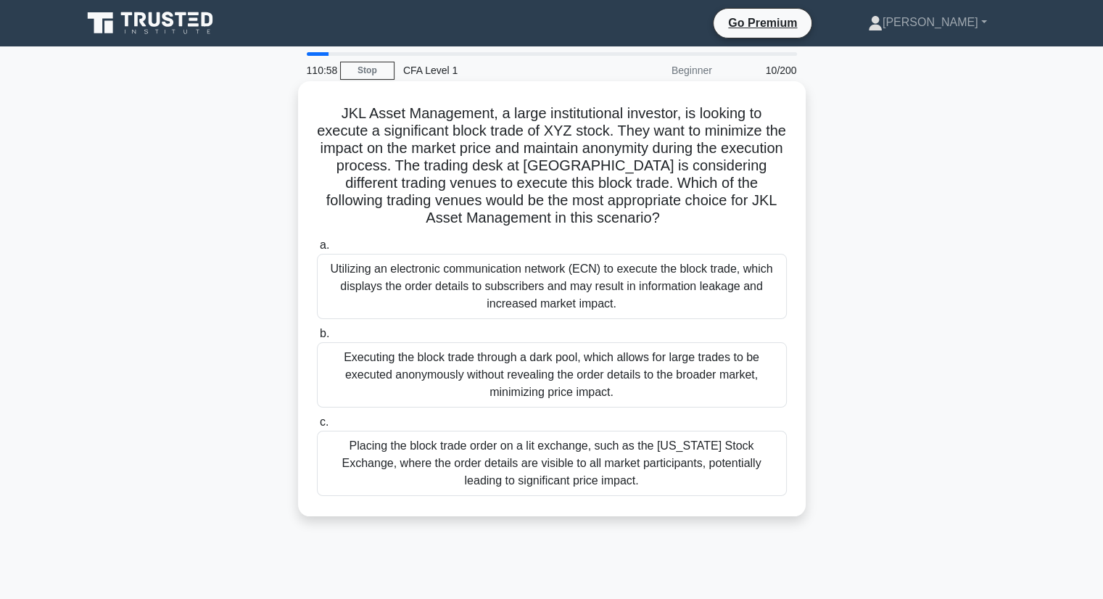
click at [338, 468] on div "Placing the block trade order on a lit exchange, such as the New York Stock Exc…" at bounding box center [552, 463] width 470 height 65
click at [317, 427] on input "c. Placing the block trade order on a lit exchange, such as the New York Stock …" at bounding box center [317, 422] width 0 height 9
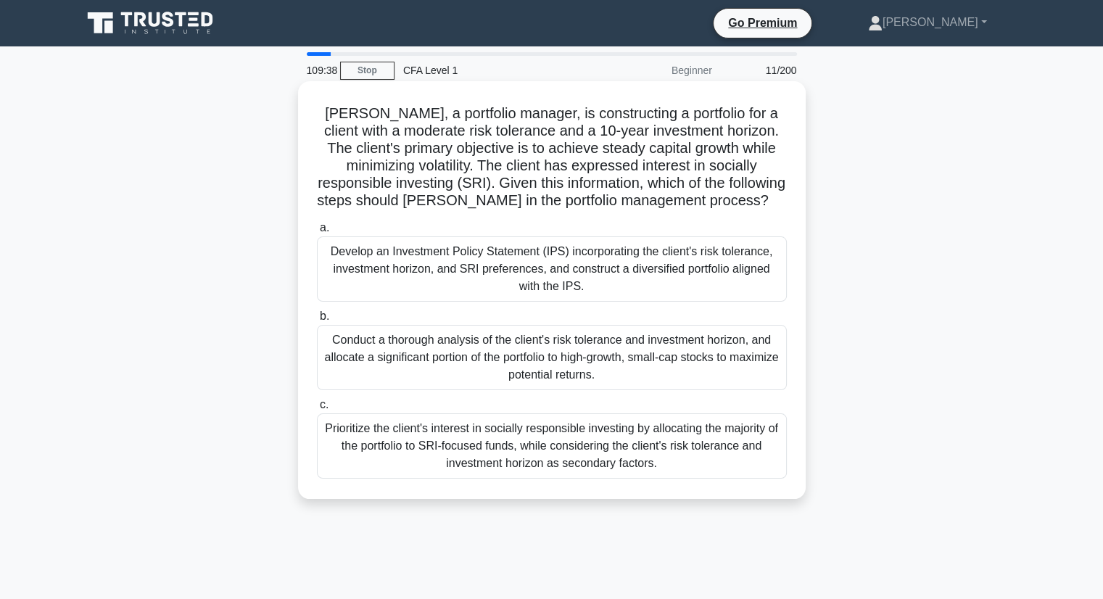
click at [326, 335] on div "Conduct a thorough analysis of the client's risk tolerance and investment horiz…" at bounding box center [552, 357] width 470 height 65
click at [317, 321] on input "b. Conduct a thorough analysis of the client's risk tolerance and investment ho…" at bounding box center [317, 316] width 0 height 9
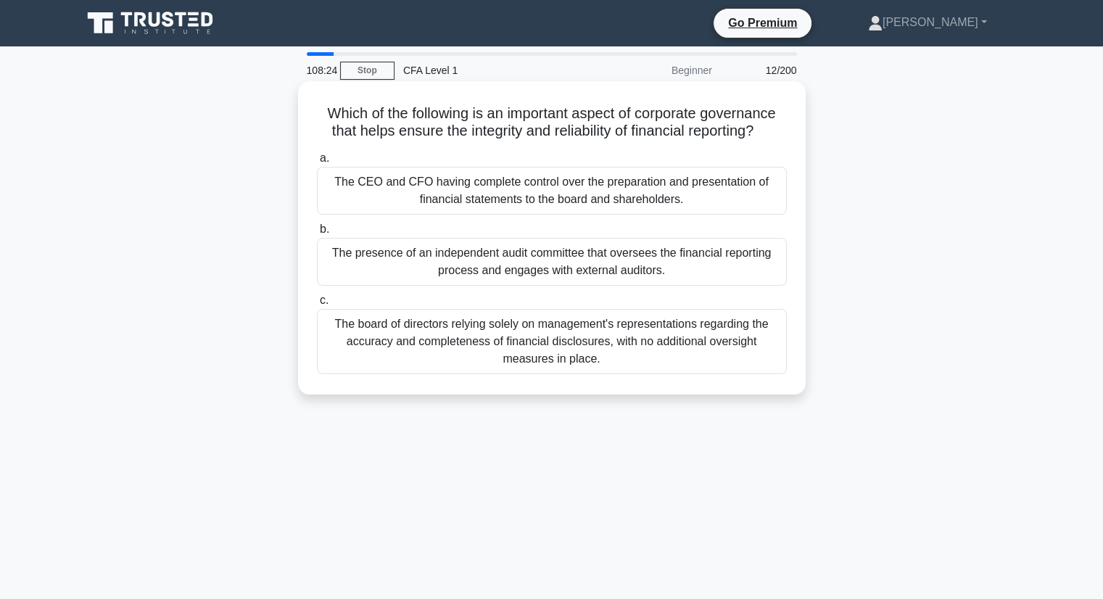
click at [322, 231] on span "b." at bounding box center [324, 229] width 9 height 12
click at [317, 231] on input "b. The presence of an independent audit committee that oversees the financial r…" at bounding box center [317, 229] width 0 height 9
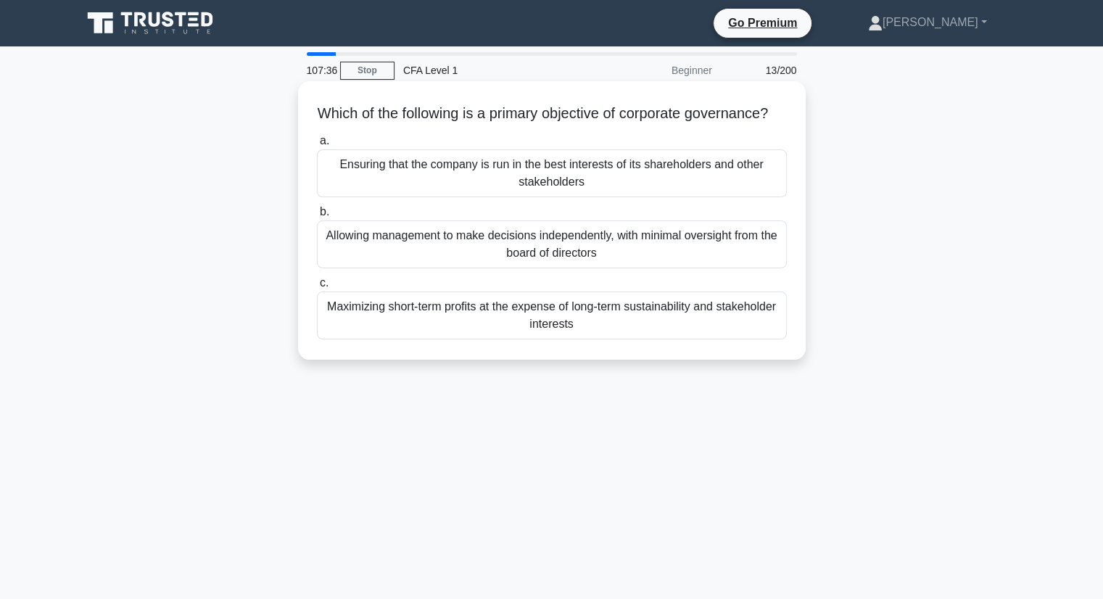
click at [323, 288] on span "c." at bounding box center [324, 282] width 9 height 12
click at [317, 288] on input "c. Maximizing short-term profits at the expense of long-term sustainability and…" at bounding box center [317, 282] width 0 height 9
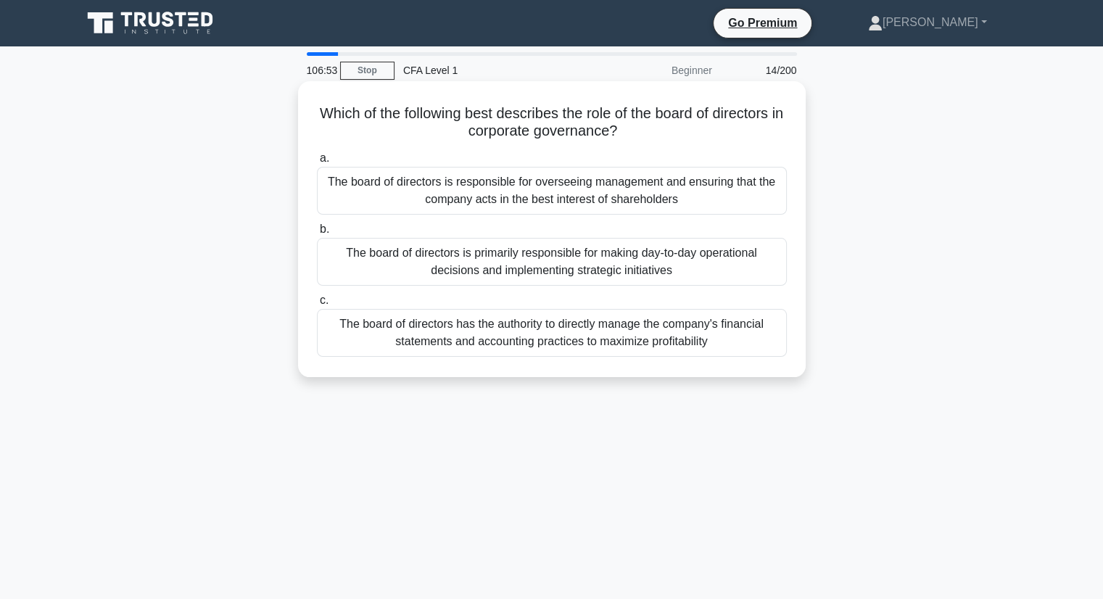
click at [320, 238] on label "b. The board of directors is primarily responsible for making day-to-day operat…" at bounding box center [552, 252] width 470 height 65
click at [317, 234] on input "b. The board of directors is primarily responsible for making day-to-day operat…" at bounding box center [317, 229] width 0 height 9
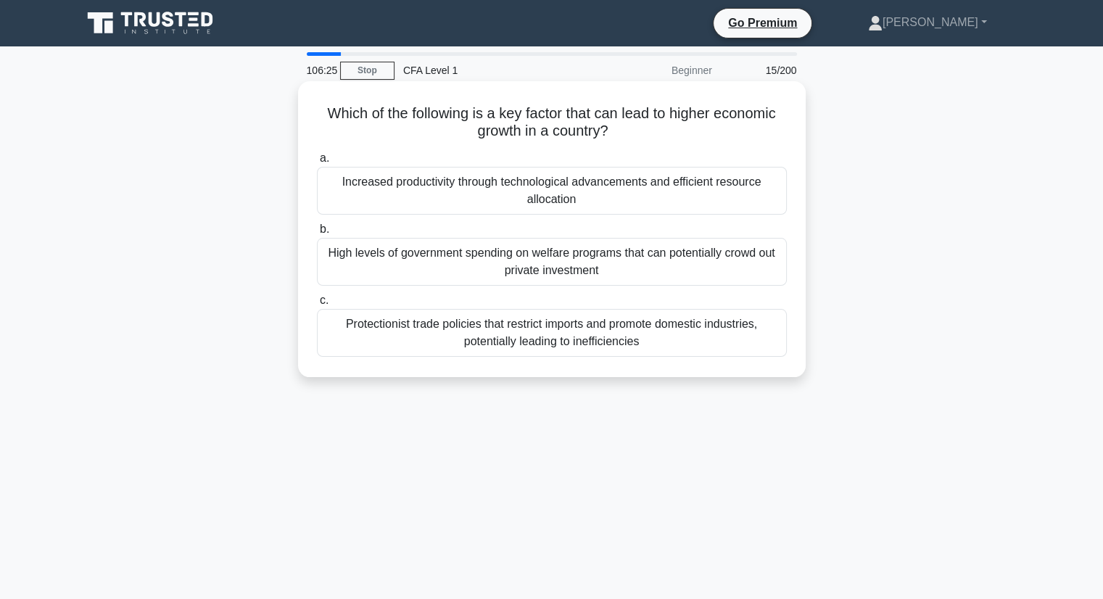
click at [331, 175] on div "Increased productivity through technological advancements and efficient resourc…" at bounding box center [552, 191] width 470 height 48
click at [317, 163] on input "a. Increased productivity through technological advancements and efficient reso…" at bounding box center [317, 158] width 0 height 9
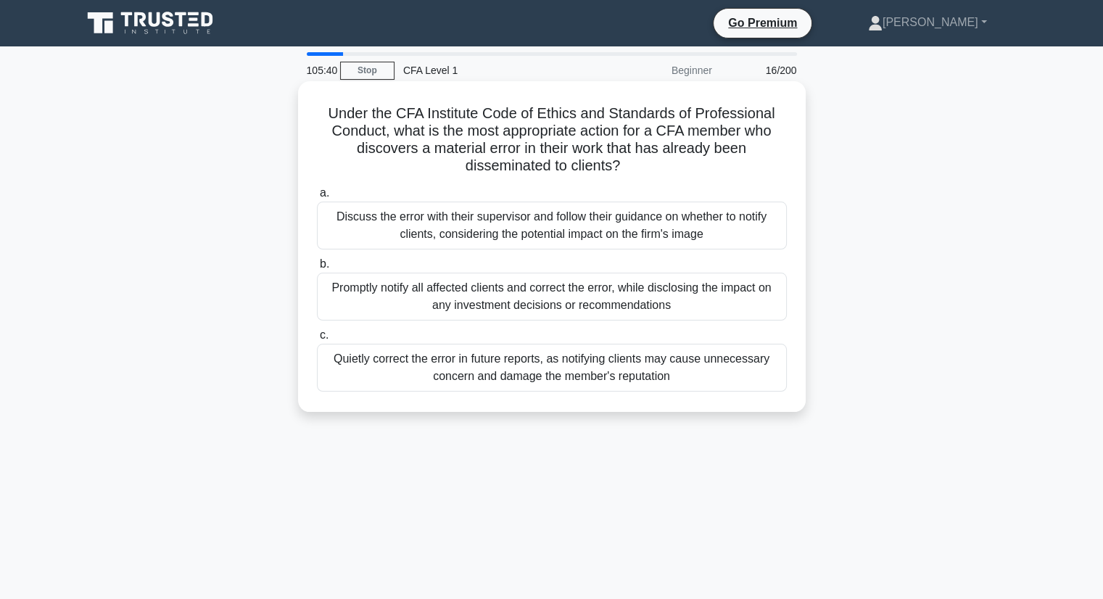
drag, startPoint x: 637, startPoint y: 169, endPoint x: 588, endPoint y: 163, distance: 49.6
click at [635, 169] on icon ".spinner_0XTQ{transform-origin:center;animation:spinner_y6GP .75s linear infini…" at bounding box center [628, 166] width 17 height 17
copy h5 "Under the CFA Institute Code of Ethics and Standards of Professional Conduct, w…"
drag, startPoint x: 588, startPoint y: 163, endPoint x: 331, endPoint y: 119, distance: 261.1
click at [331, 119] on h5 "Under the CFA Institute Code of Ethics and Standards of Professional Conduct, w…" at bounding box center [551, 139] width 473 height 71
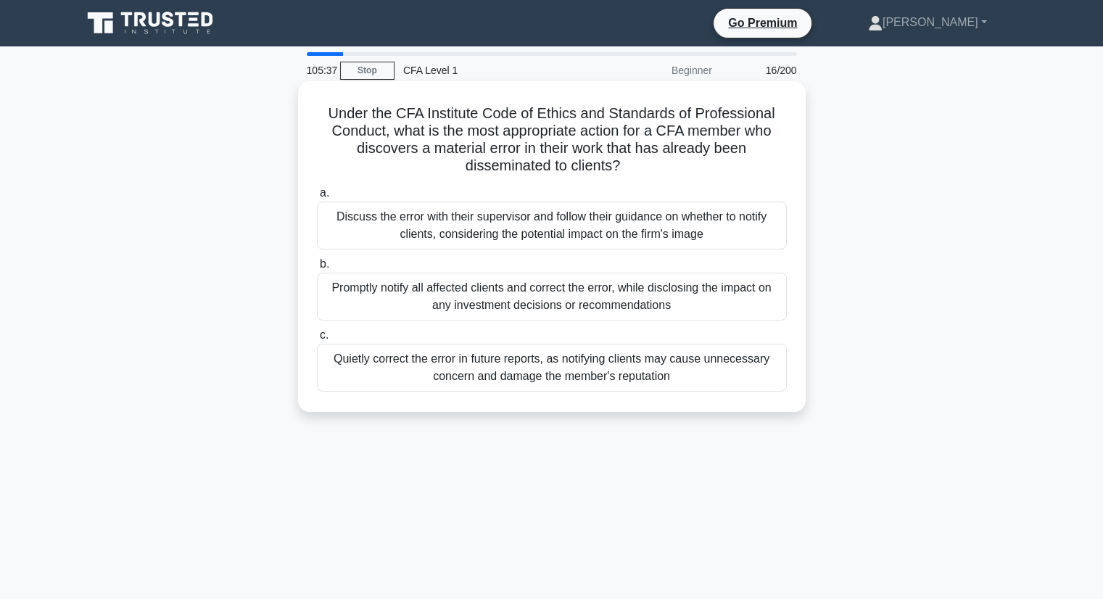
click at [331, 119] on h5 "Under the CFA Institute Code of Ethics and Standards of Professional Conduct, w…" at bounding box center [551, 139] width 473 height 71
click at [333, 293] on div "Promptly notify all affected clients and correct the error, while disclosing th…" at bounding box center [552, 297] width 470 height 48
click at [317, 269] on input "b. Promptly notify all affected clients and correct the error, while disclosing…" at bounding box center [317, 264] width 0 height 9
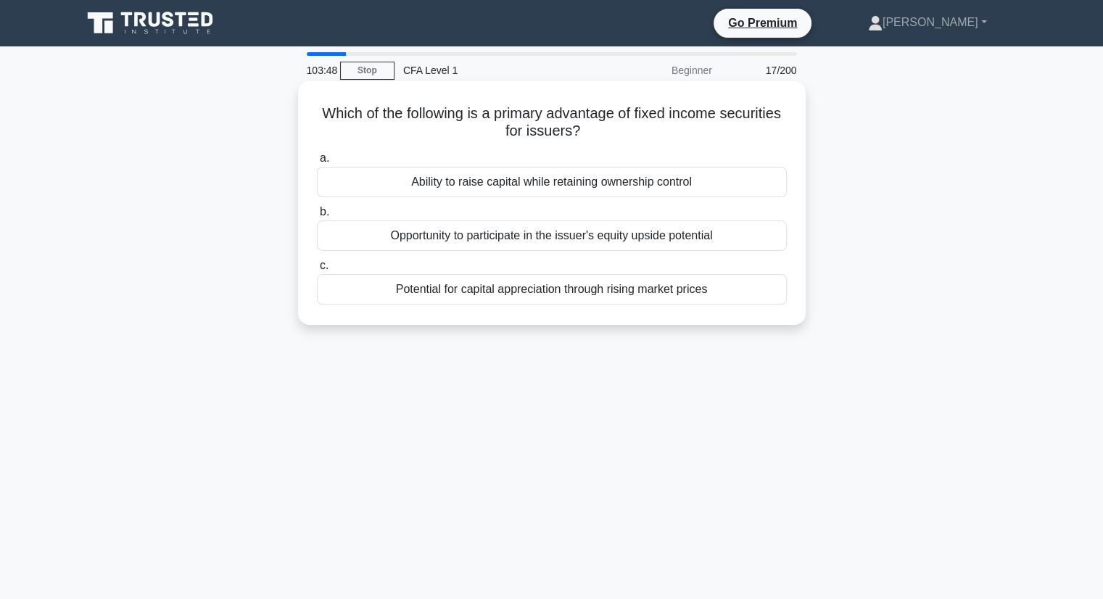
click at [327, 175] on div "Ability to raise capital while retaining ownership control" at bounding box center [552, 182] width 470 height 30
click at [317, 163] on input "a. Ability to raise capital while retaining ownership control" at bounding box center [317, 158] width 0 height 9
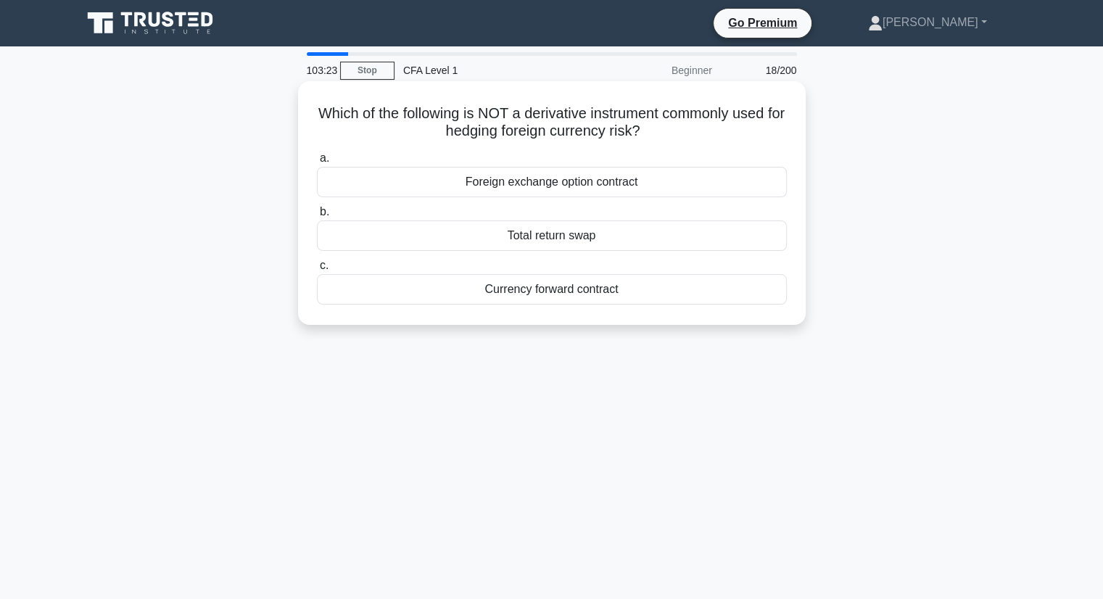
click at [318, 228] on div "Total return swap" at bounding box center [552, 235] width 470 height 30
click at [317, 217] on input "b. Total return swap" at bounding box center [317, 211] width 0 height 9
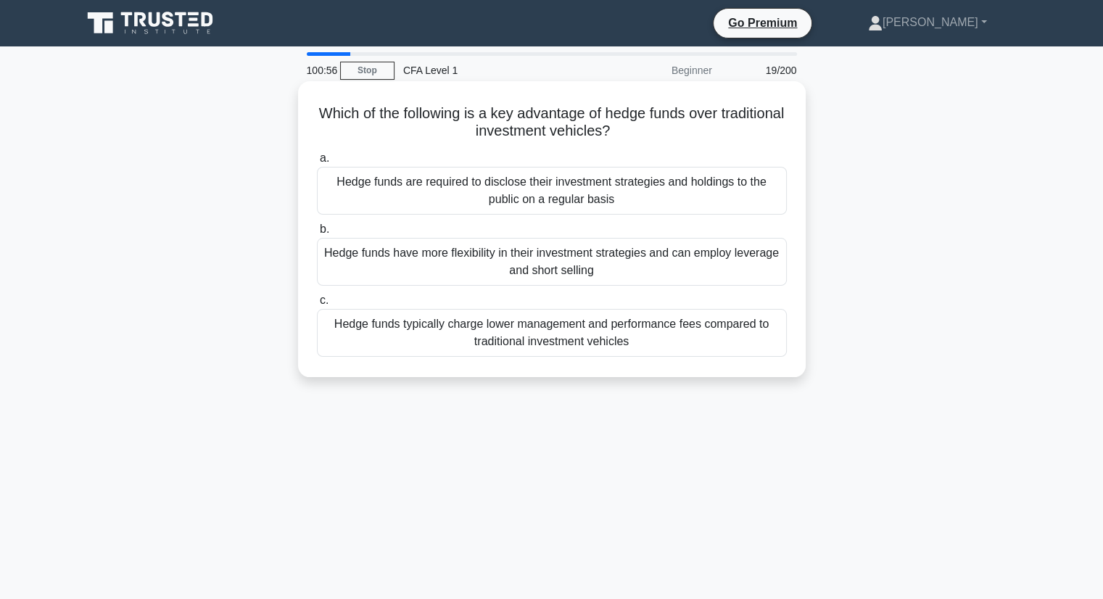
click at [594, 268] on div "Hedge funds have more flexibility in their investment strategies and can employ…" at bounding box center [552, 262] width 470 height 48
click at [317, 234] on input "b. Hedge funds have more flexibility in their investment strategies and can emp…" at bounding box center [317, 229] width 0 height 9
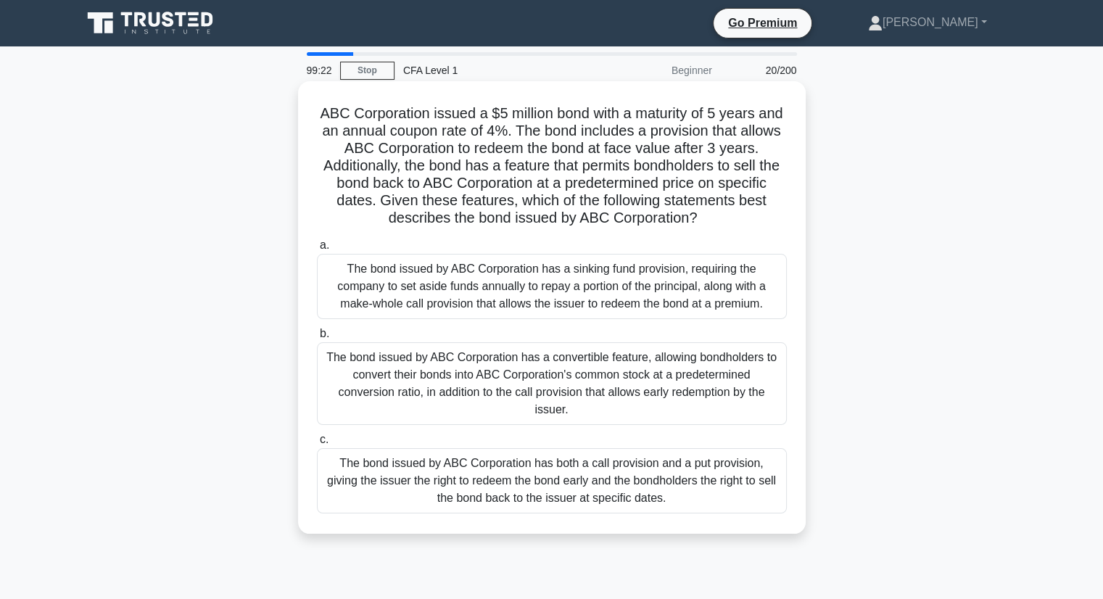
click at [337, 463] on div "The bond issued by ABC Corporation has both a call provision and a put provisio…" at bounding box center [552, 480] width 470 height 65
click at [317, 444] on input "c. The bond issued by ABC Corporation has both a call provision and a put provi…" at bounding box center [317, 439] width 0 height 9
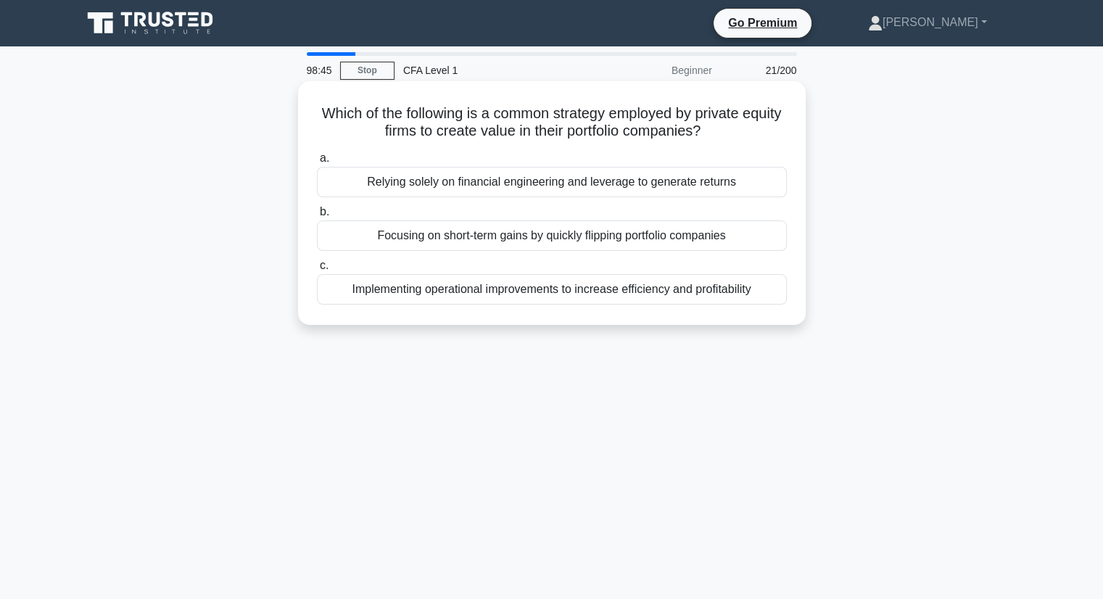
click at [332, 288] on div "Implementing operational improvements to increase efficiency and profitability" at bounding box center [552, 289] width 470 height 30
click at [317, 270] on input "c. Implementing operational improvements to increase efficiency and profitabili…" at bounding box center [317, 265] width 0 height 9
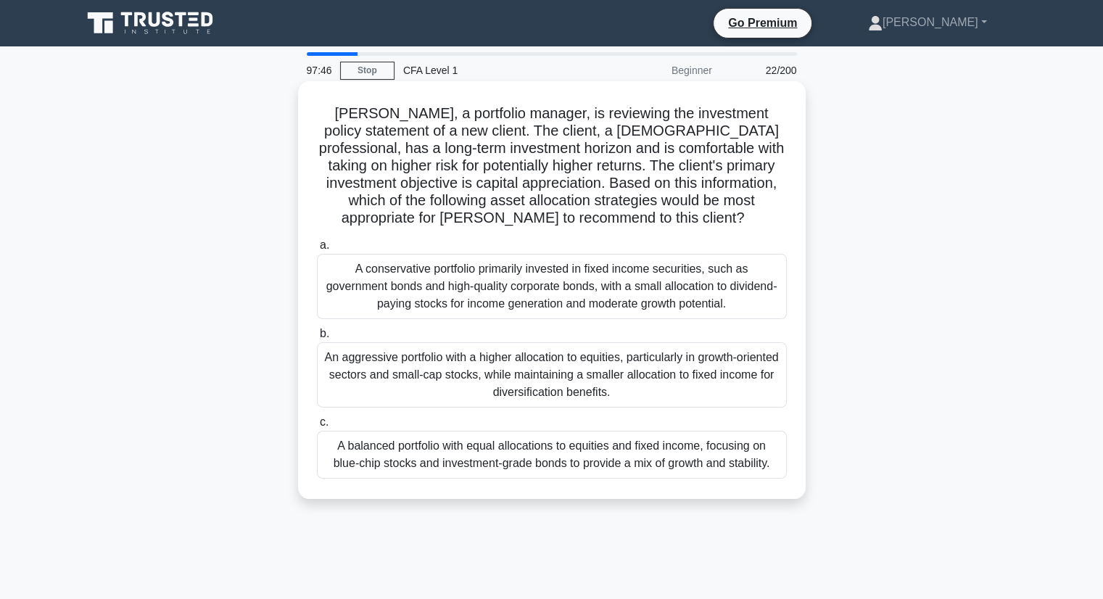
click at [365, 452] on div "A balanced portfolio with equal allocations to equities and fixed income, focus…" at bounding box center [552, 455] width 470 height 48
click at [317, 427] on input "c. A balanced portfolio with equal allocations to equities and fixed income, fo…" at bounding box center [317, 422] width 0 height 9
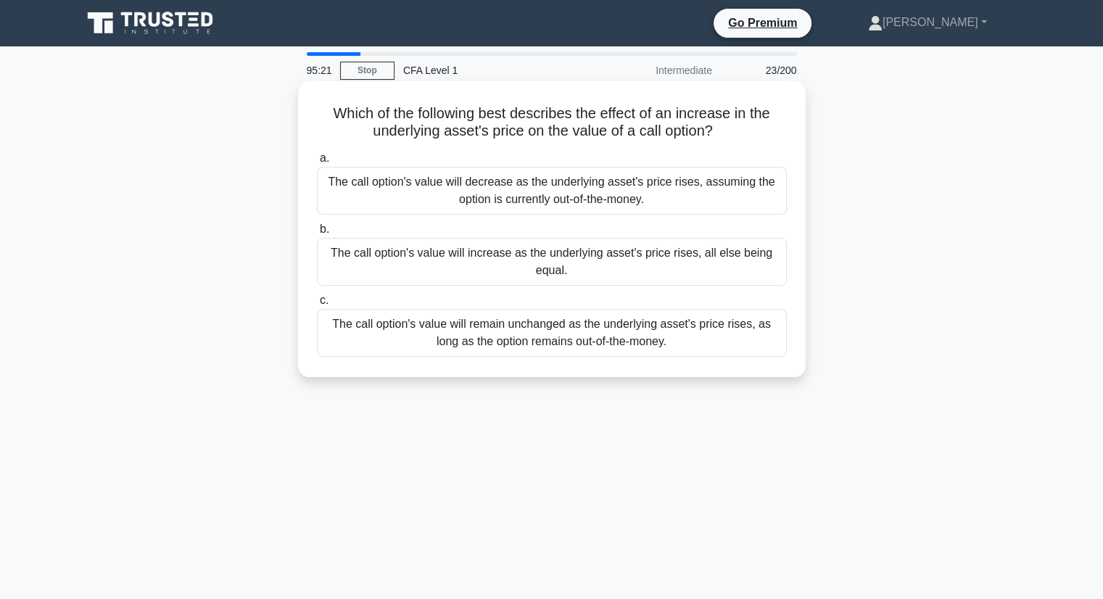
click at [520, 183] on div "The call option's value will decrease as the underlying asset's price rises, as…" at bounding box center [552, 191] width 470 height 48
click at [317, 163] on input "a. The call option's value will decrease as the underlying asset's price rises,…" at bounding box center [317, 158] width 0 height 9
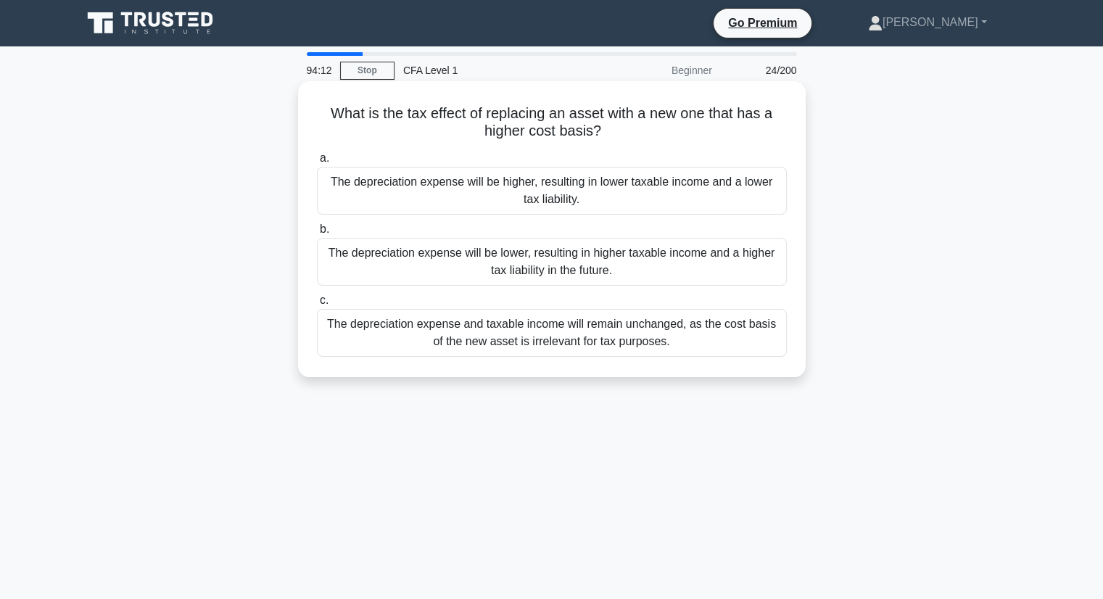
click at [609, 127] on icon at bounding box center [607, 128] width 17 height 15
click at [609, 127] on icon at bounding box center [610, 129] width 17 height 12
click at [428, 128] on h5 "What is the tax effect of replacing an asset with a new one that has a higher c…" at bounding box center [551, 122] width 473 height 36
copy h5 "What is the tax effect of replacing an asset with a new one that has a higher c…"
drag, startPoint x: 325, startPoint y: 111, endPoint x: 671, endPoint y: 139, distance: 346.2
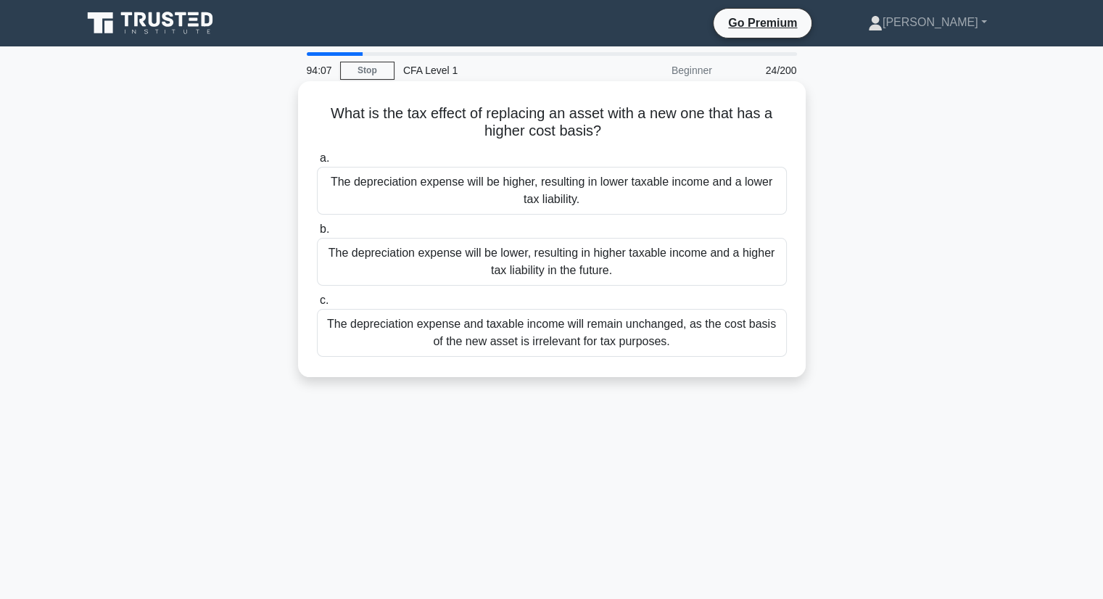
click at [671, 139] on h5 "What is the tax effect of replacing an asset with a new one that has a higher c…" at bounding box center [551, 122] width 473 height 36
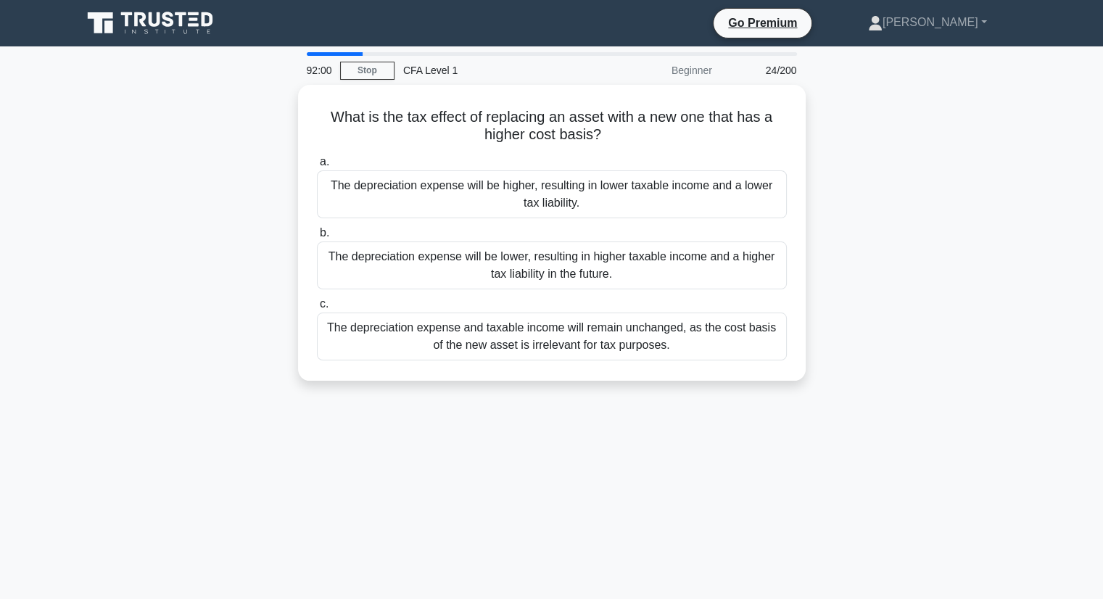
click at [987, 231] on div "What is the tax effect of replacing an asset with a new one that has a higher c…" at bounding box center [551, 241] width 957 height 313
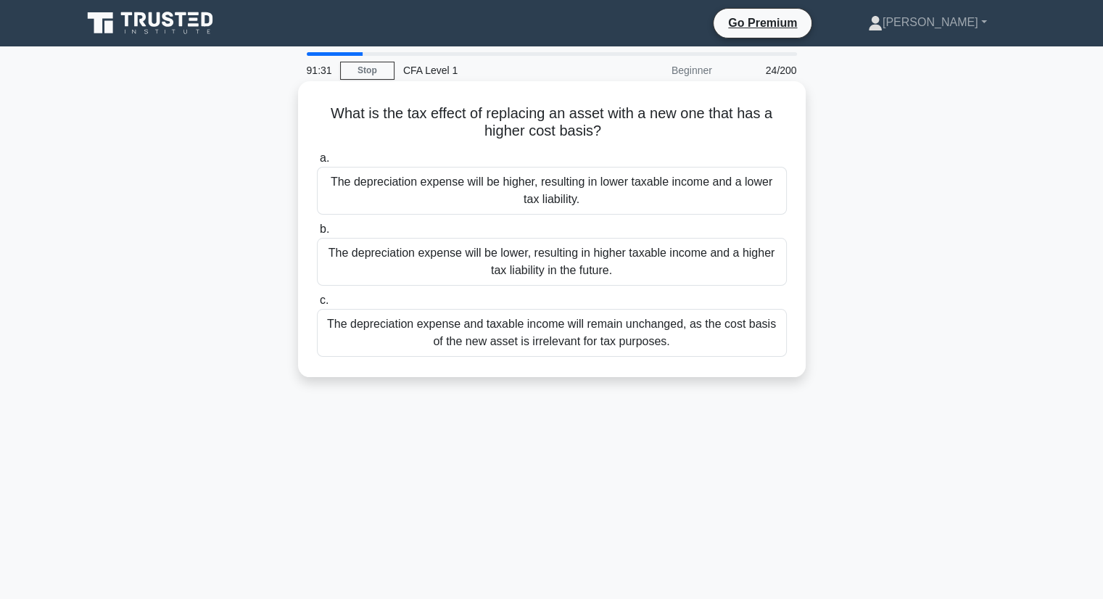
click at [477, 193] on div "The depreciation expense will be higher, resulting in lower taxable income and …" at bounding box center [552, 191] width 470 height 48
click at [317, 163] on input "a. The depreciation expense will be higher, resulting in lower taxable income a…" at bounding box center [317, 158] width 0 height 9
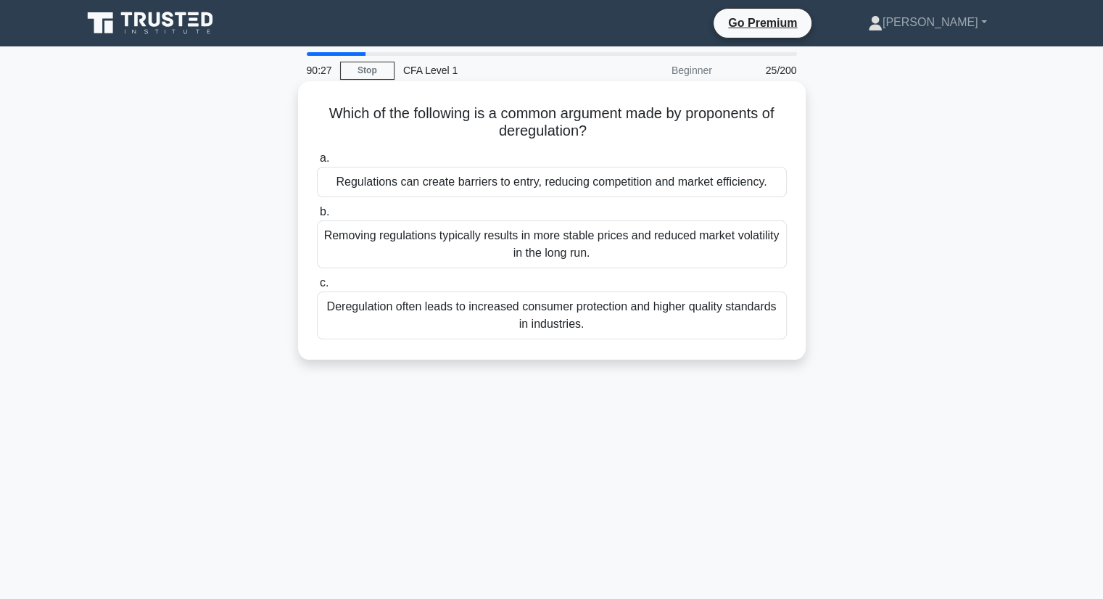
click at [417, 186] on div "Regulations can create barriers to entry, reducing competition and market effic…" at bounding box center [552, 182] width 470 height 30
click at [317, 163] on input "a. Regulations can create barriers to entry, reducing competition and market ef…" at bounding box center [317, 158] width 0 height 9
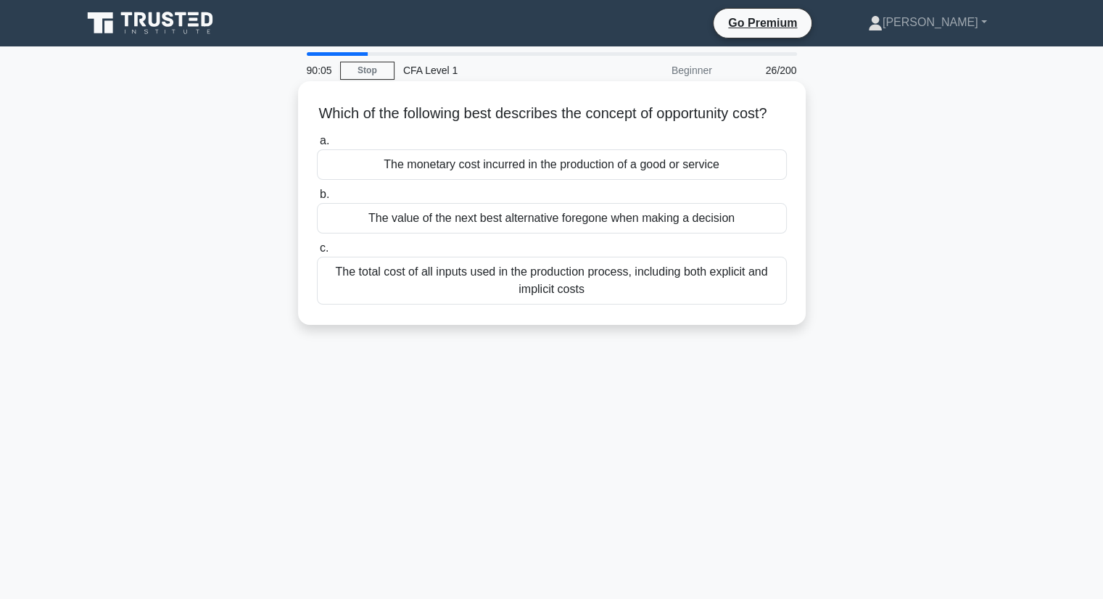
click at [398, 281] on div "The total cost of all inputs used in the production process, including both exp…" at bounding box center [552, 281] width 470 height 48
click at [317, 253] on input "c. The total cost of all inputs used in the production process, including both …" at bounding box center [317, 248] width 0 height 9
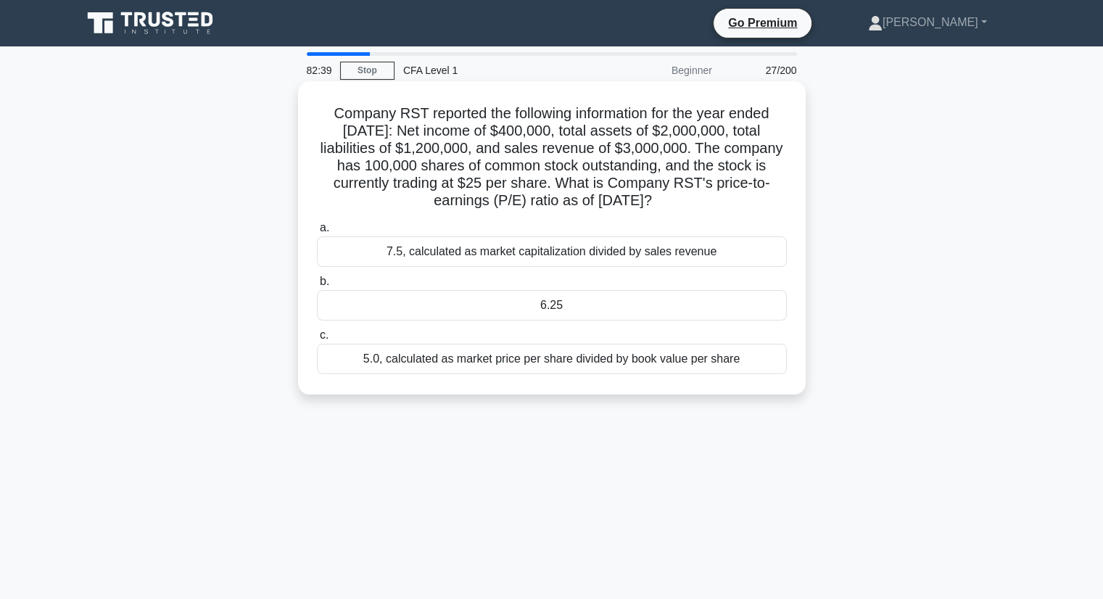
click at [381, 362] on div "5.0, calculated as market price per share divided by book value per share" at bounding box center [552, 359] width 470 height 30
click at [317, 340] on input "c. 5.0, calculated as market price per share divided by book value per share" at bounding box center [317, 335] width 0 height 9
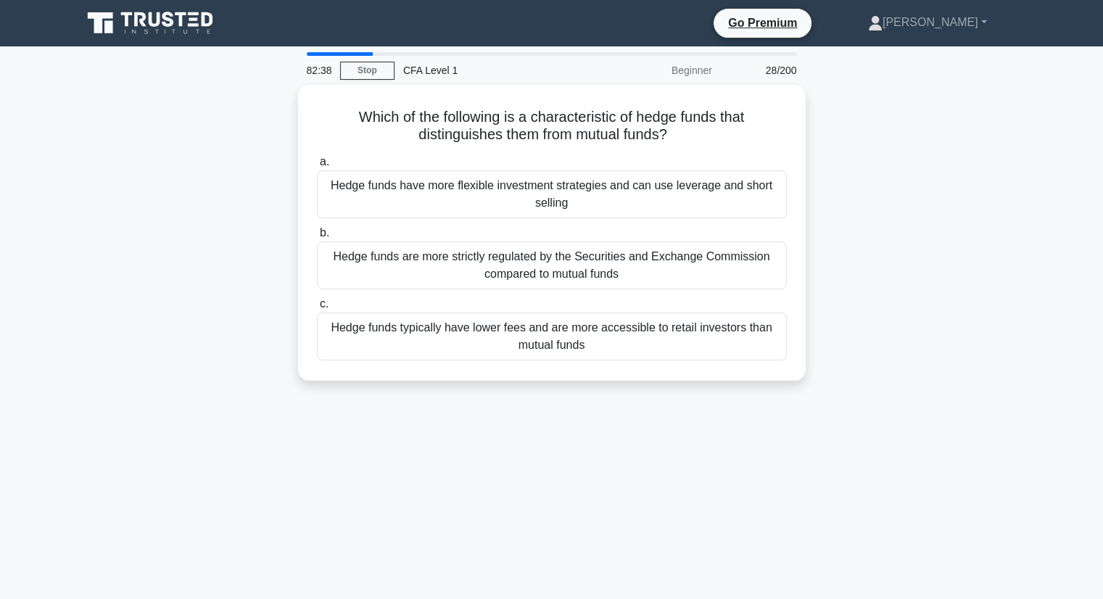
click at [345, 404] on div "82:38 Stop CFA Level 1 Beginner 28/200 Which of the following is a characterist…" at bounding box center [551, 414] width 957 height 725
